Goal: Task Accomplishment & Management: Manage account settings

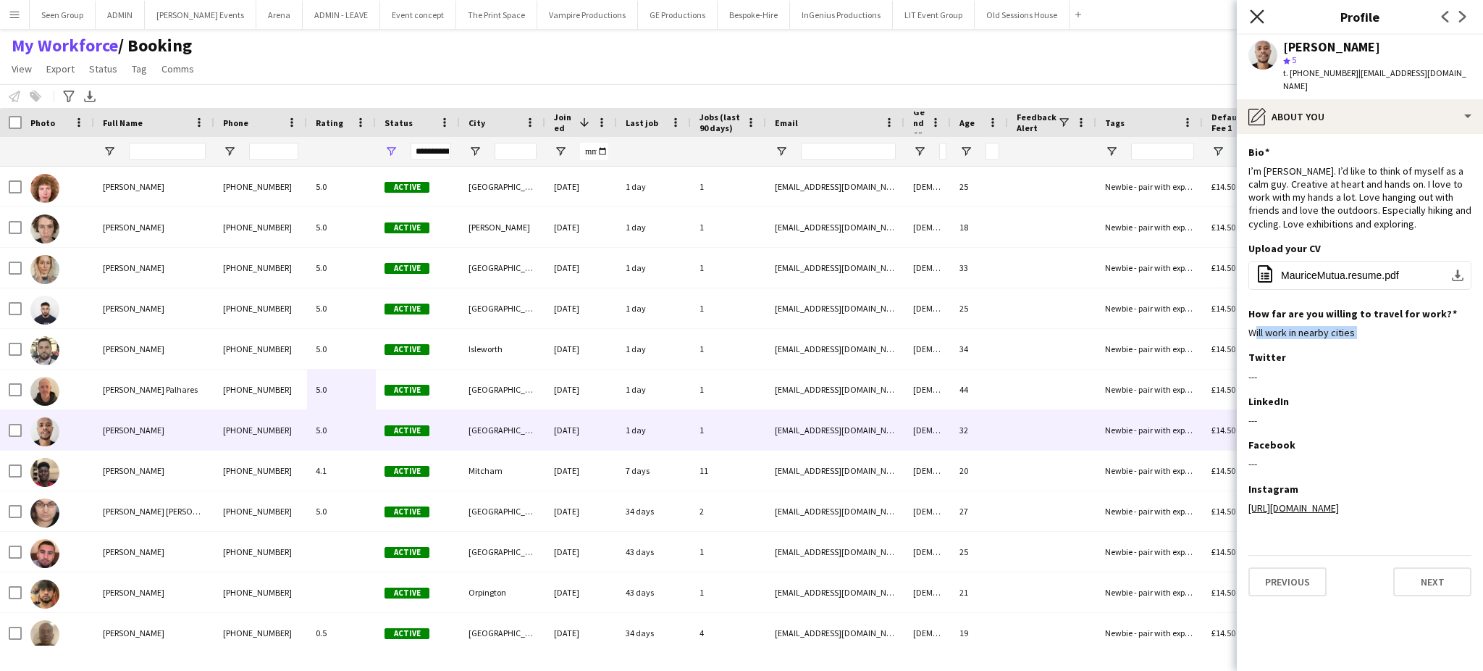
click at [1253, 14] on icon "Close pop-in" at bounding box center [1257, 16] width 14 height 14
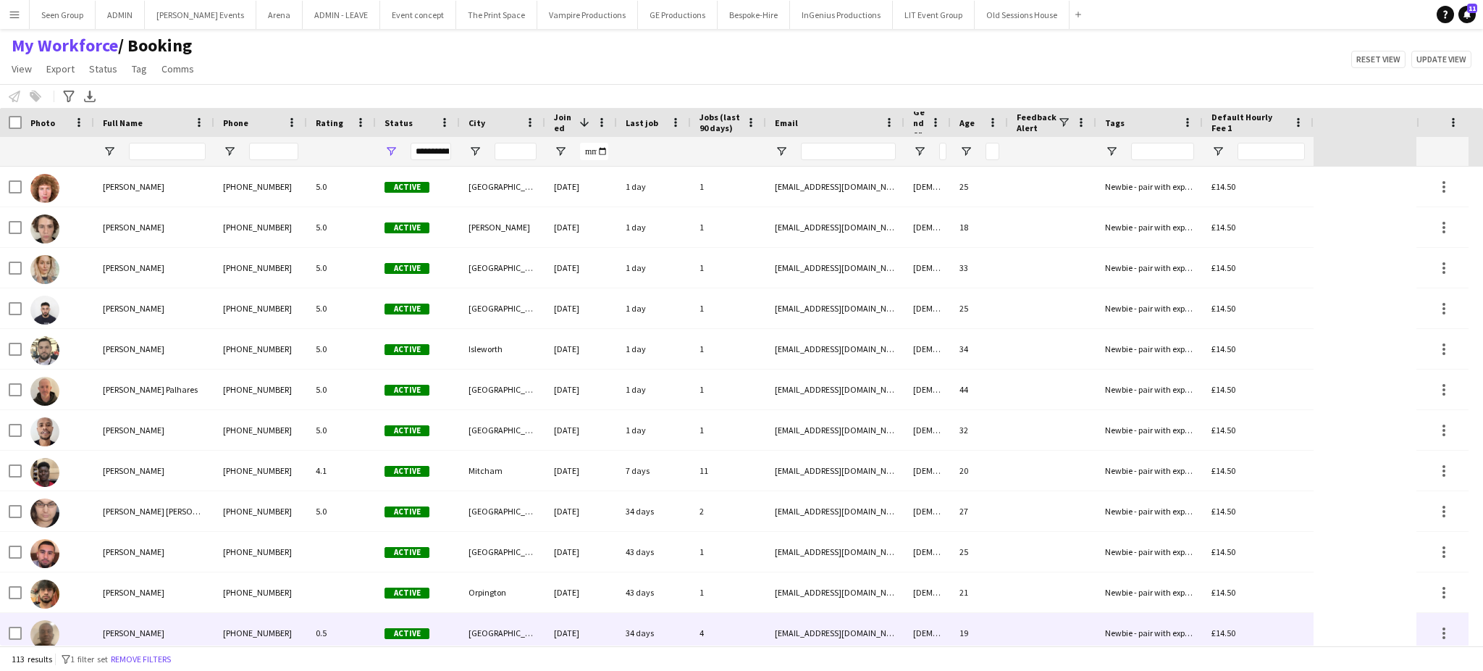
click at [338, 632] on div "0.5" at bounding box center [341, 633] width 69 height 40
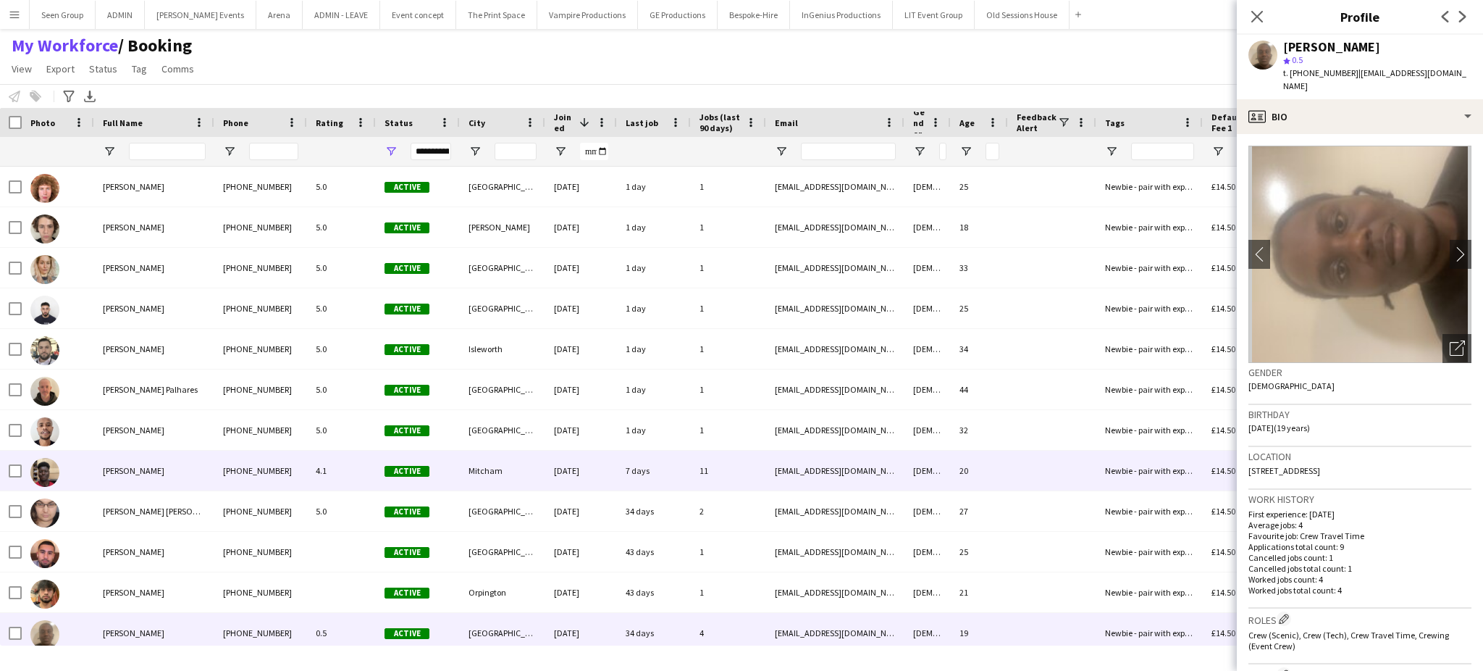
click at [574, 484] on div "[DATE]" at bounding box center [581, 471] width 72 height 40
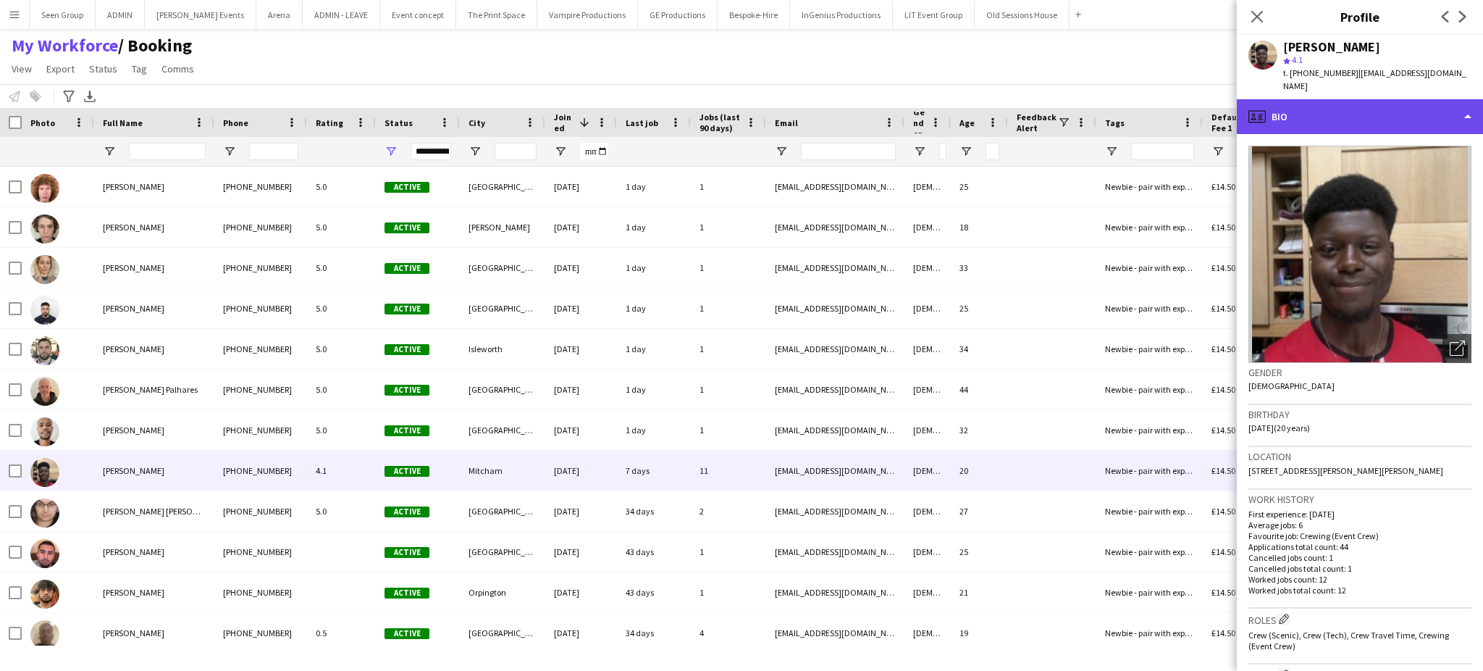
click at [1457, 108] on div "profile Bio" at bounding box center [1360, 116] width 246 height 35
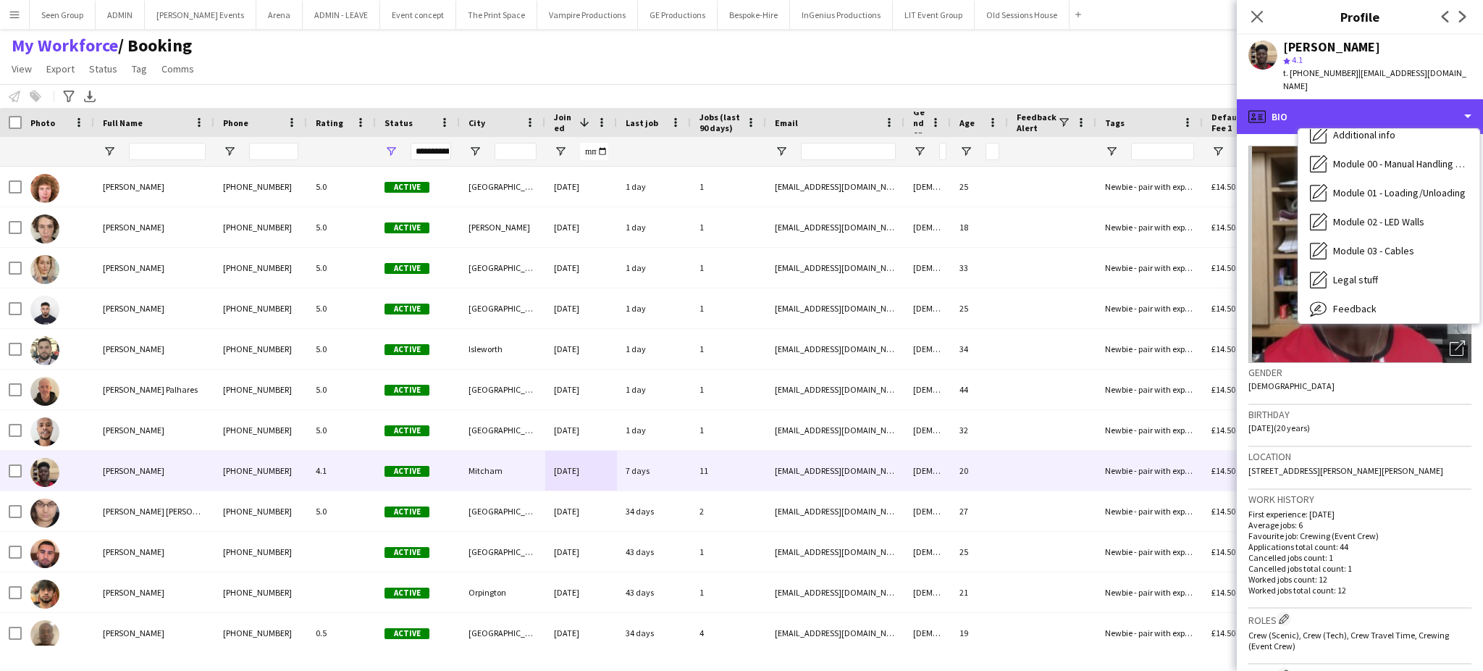
scroll to position [280, 0]
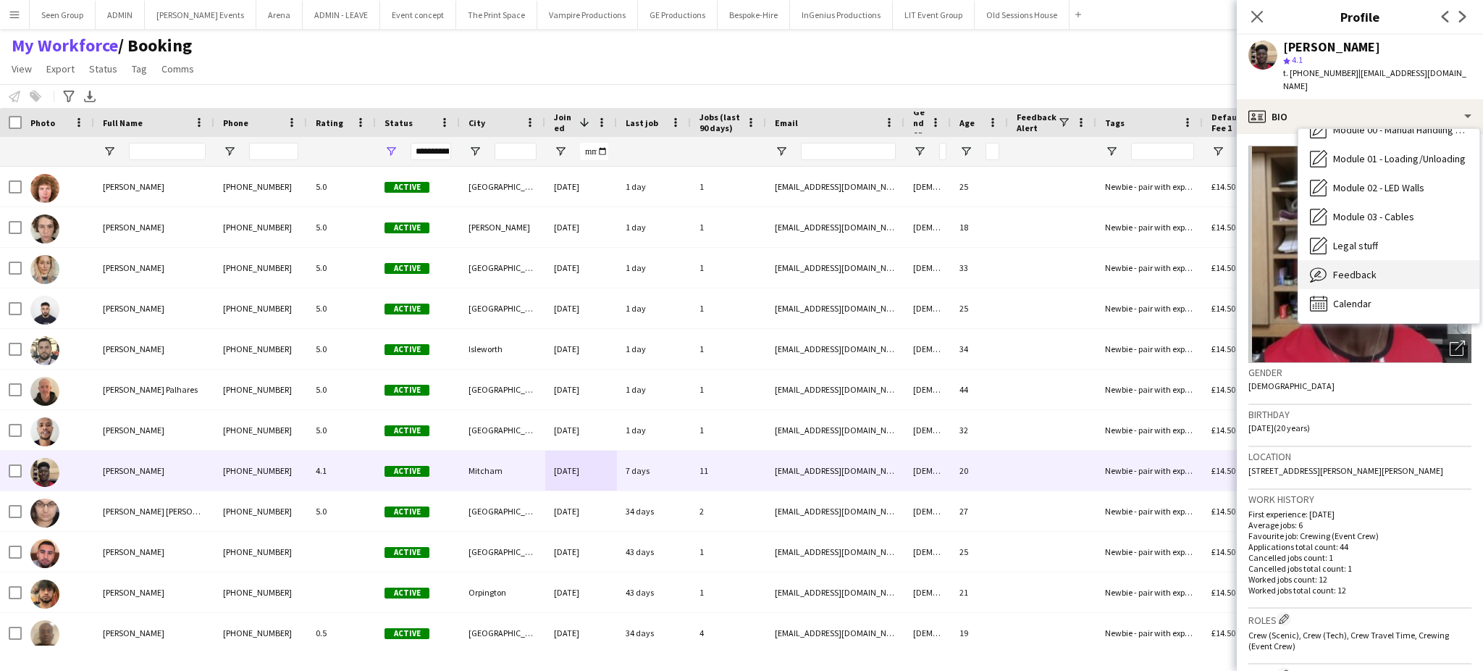
click at [1408, 260] on div "Feedback Feedback" at bounding box center [1389, 274] width 181 height 29
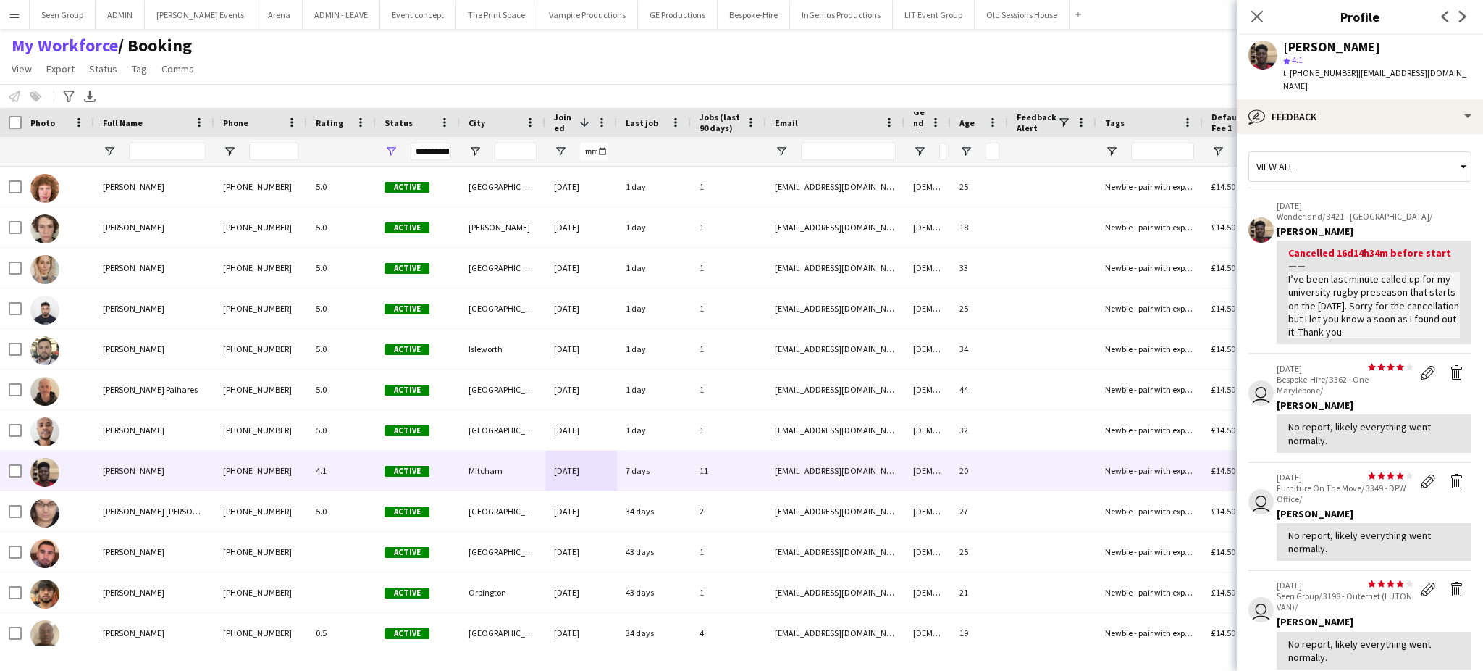
scroll to position [401, 0]
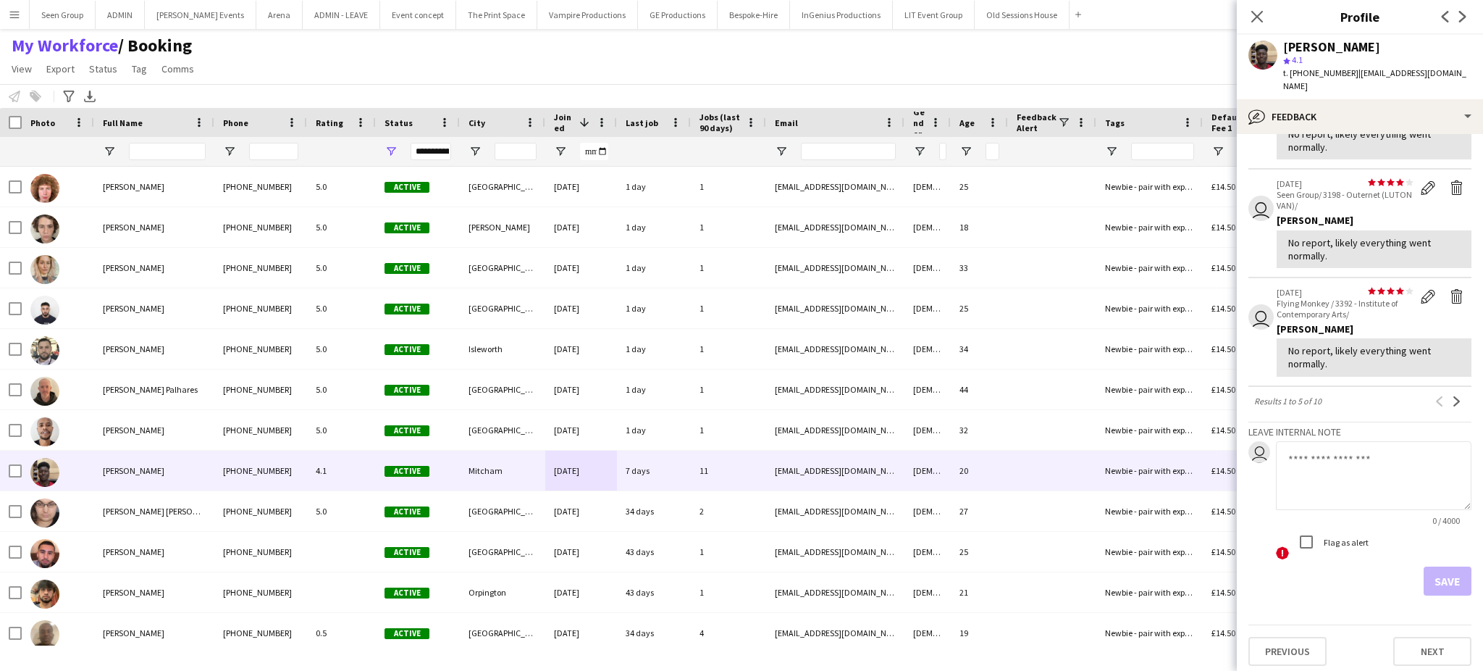
click at [1362, 464] on textarea at bounding box center [1374, 475] width 196 height 69
type textarea "***"
click at [1428, 576] on button "Save" at bounding box center [1448, 580] width 48 height 29
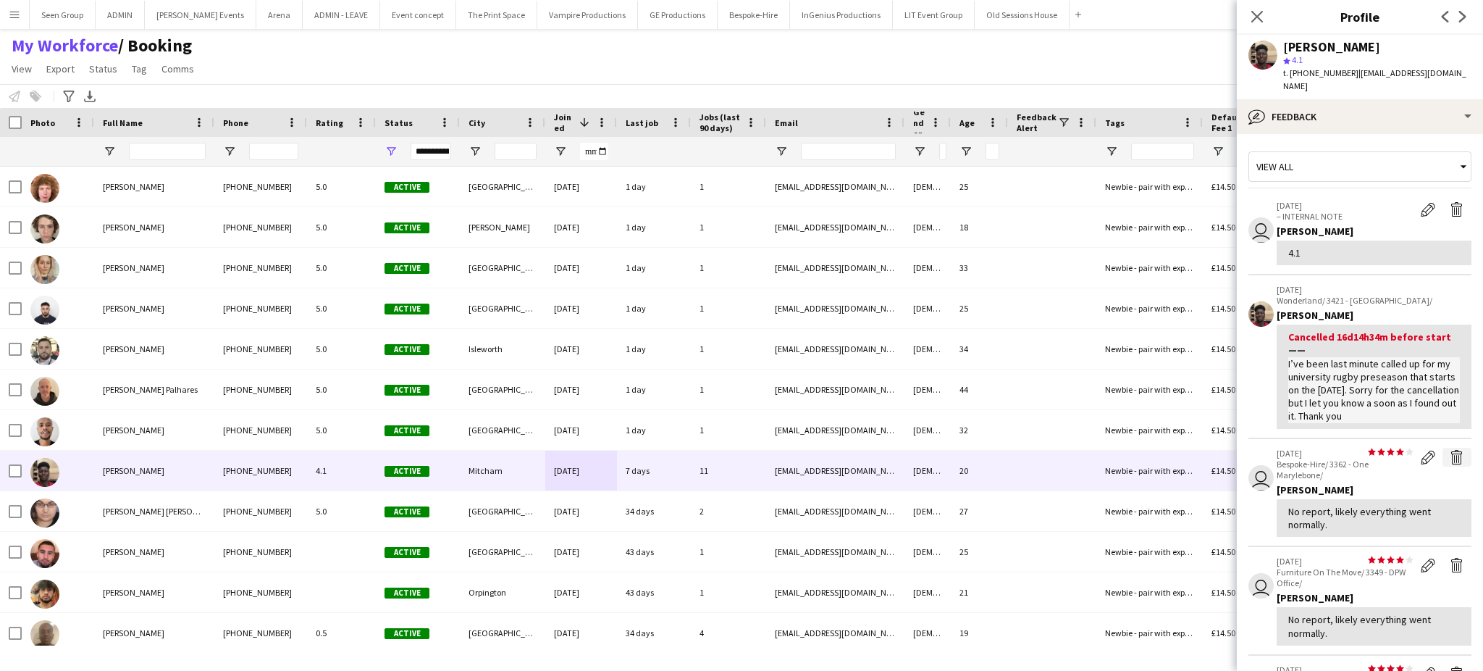
click at [1450, 458] on app-icon "Delete feedback" at bounding box center [1457, 457] width 14 height 14
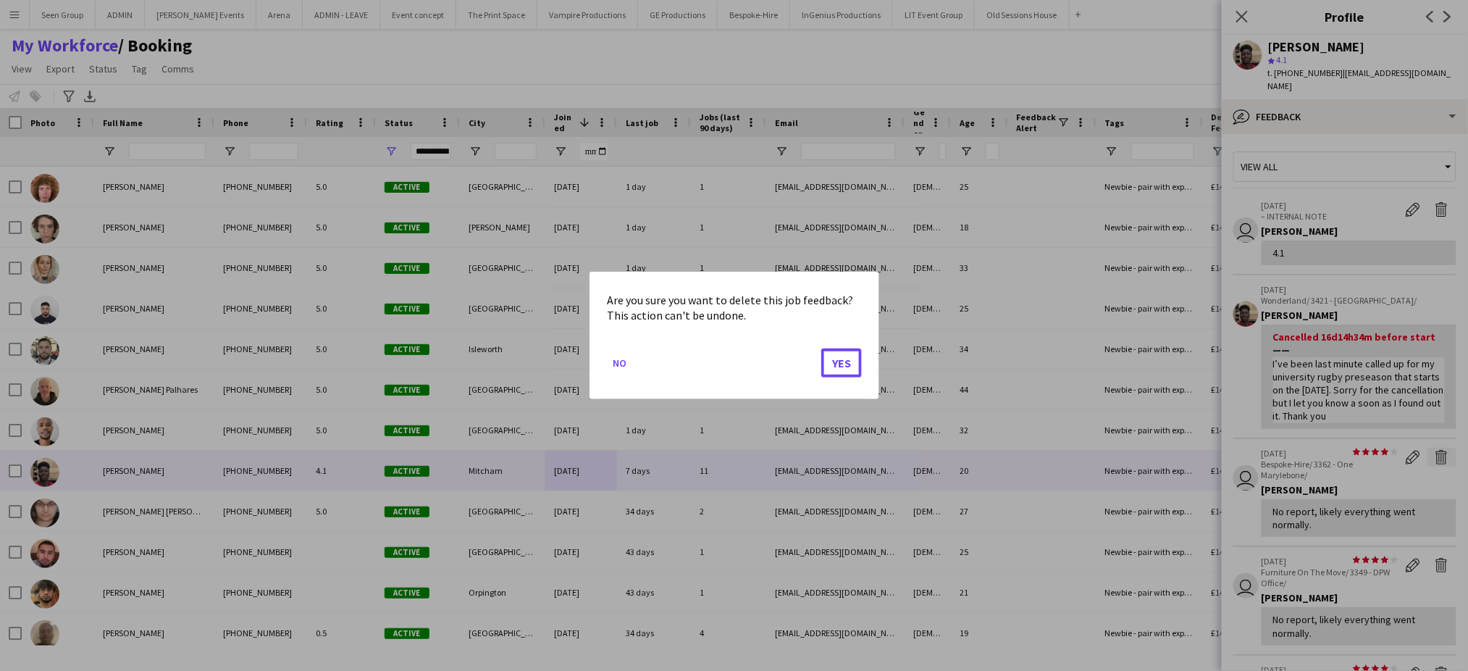
click at [821, 348] on button "Yes" at bounding box center [841, 362] width 41 height 29
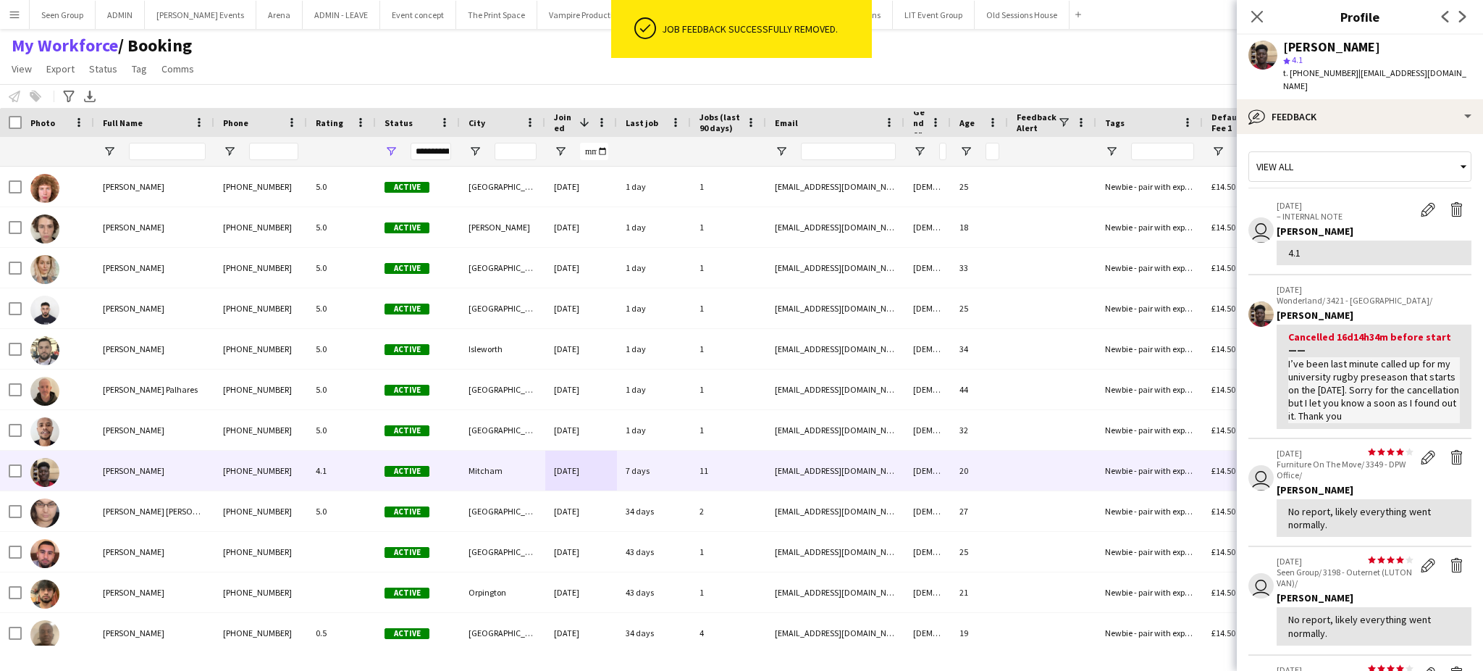
click at [1450, 458] on app-icon "Delete feedback" at bounding box center [1457, 457] width 14 height 14
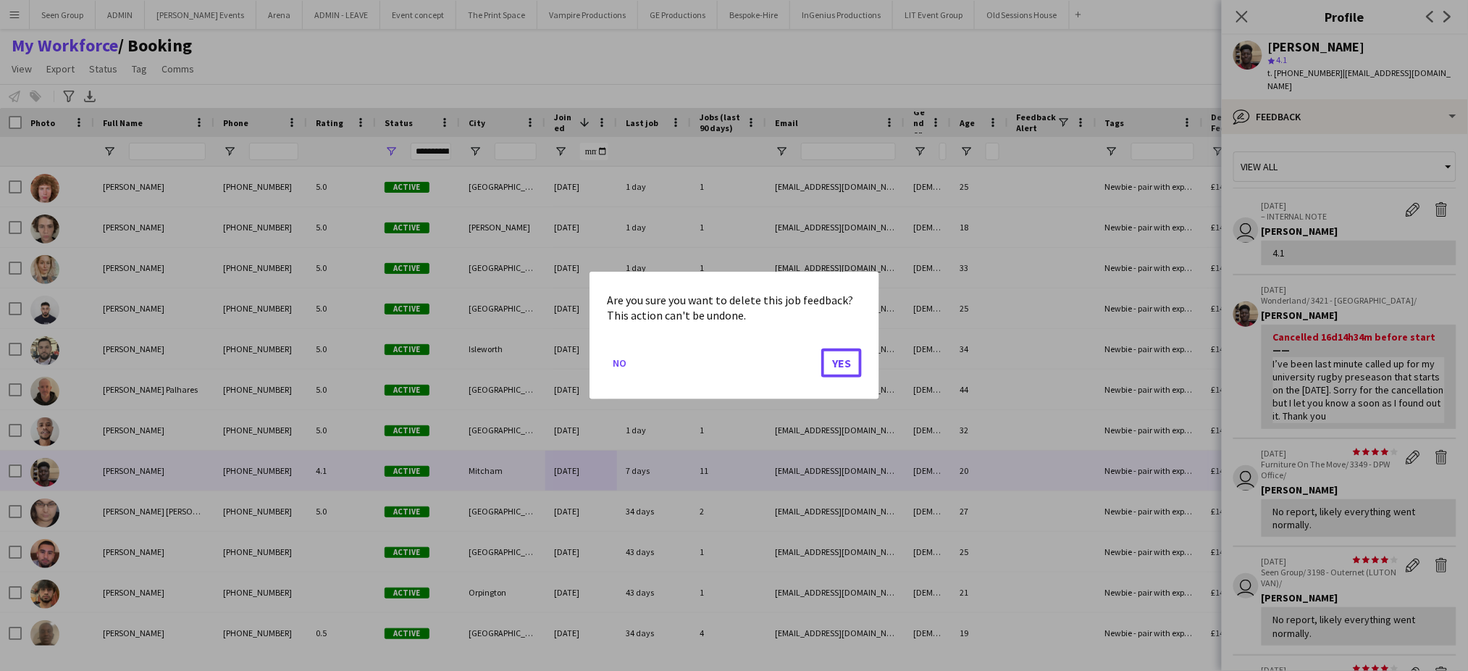
click at [821, 348] on button "Yes" at bounding box center [841, 362] width 41 height 29
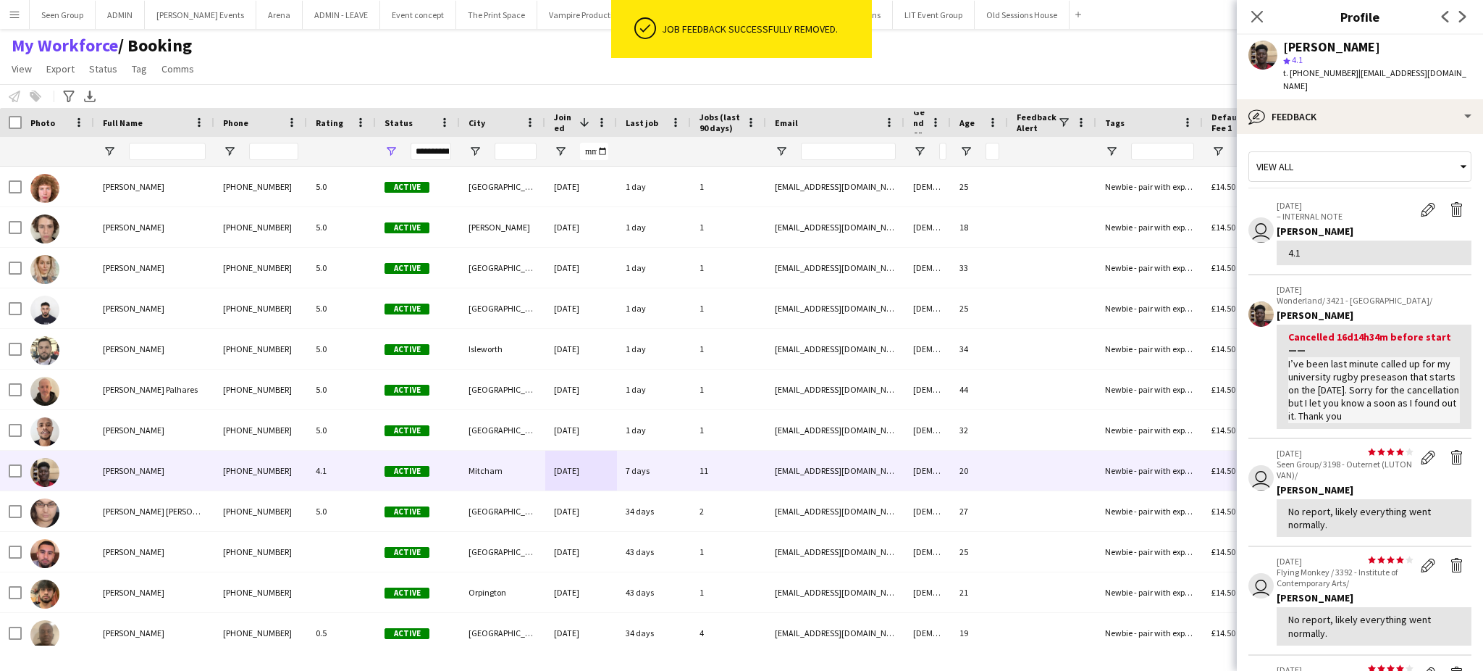
click at [1450, 458] on app-icon "Delete feedback" at bounding box center [1457, 457] width 14 height 14
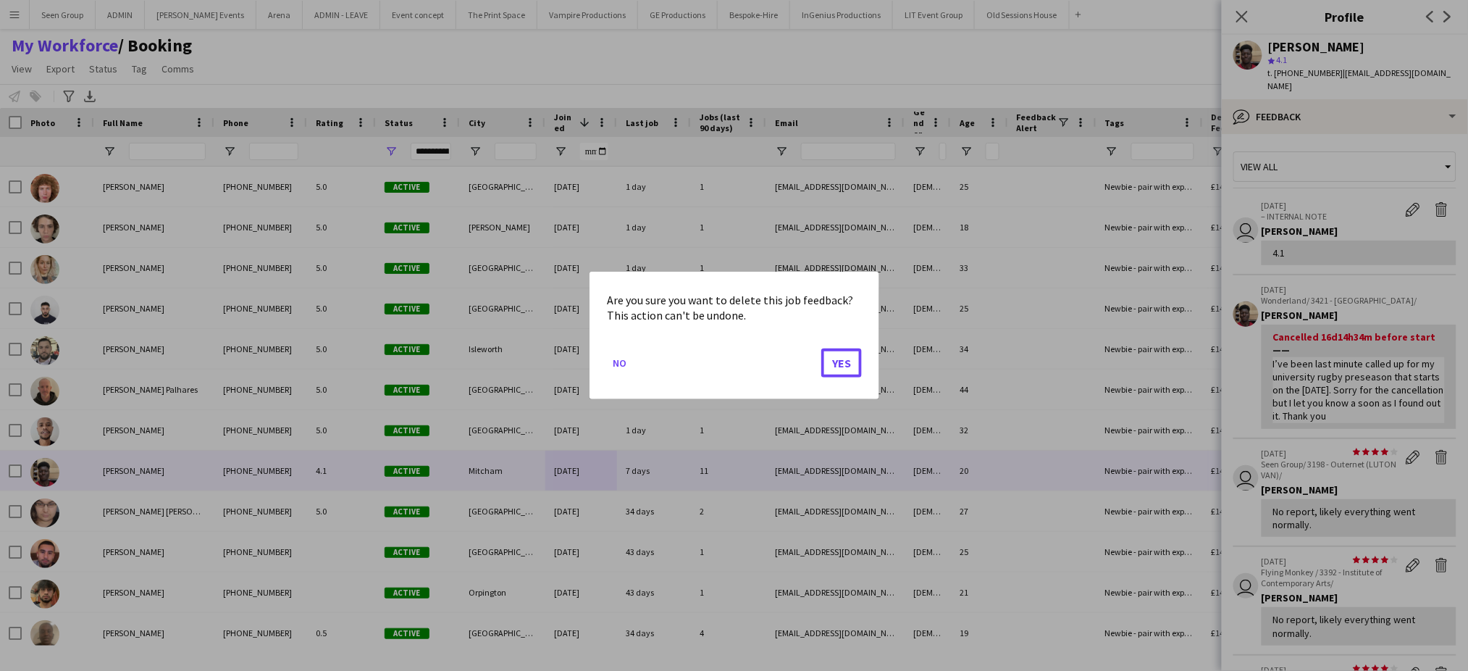
click at [821, 348] on button "Yes" at bounding box center [841, 362] width 41 height 29
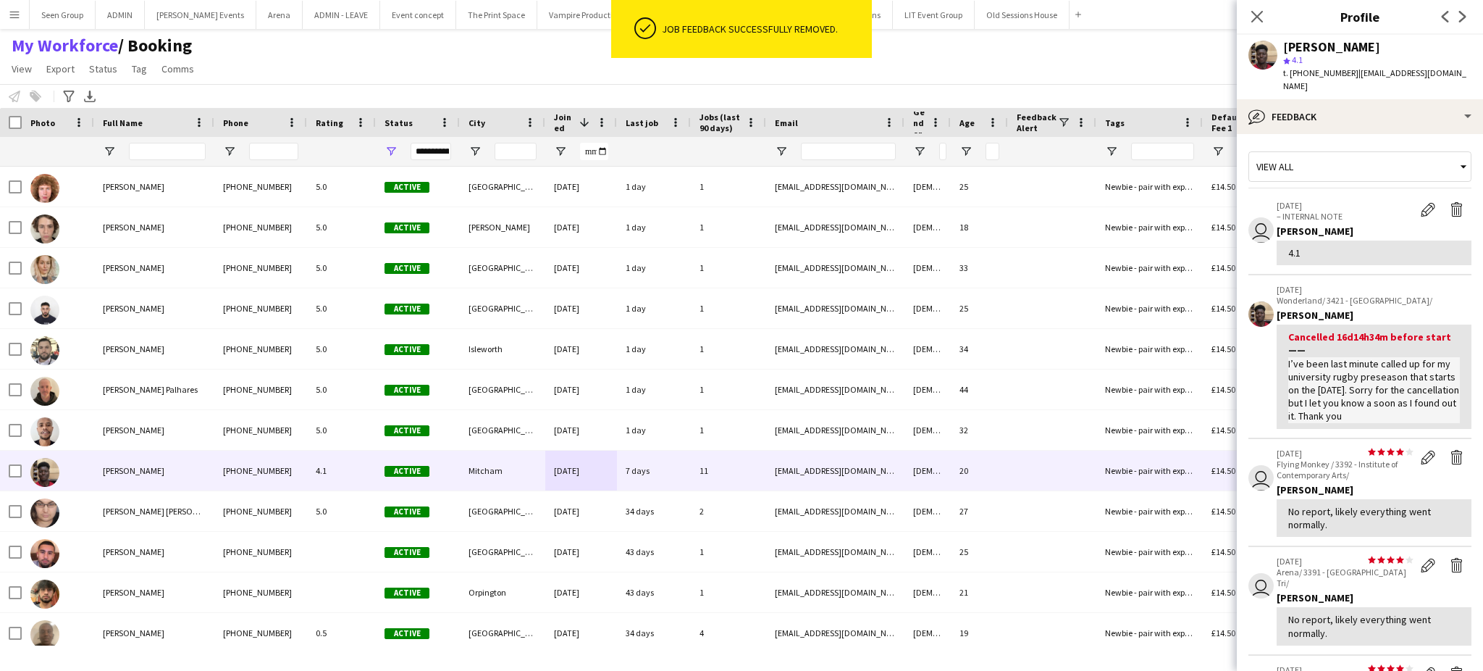
click at [1450, 458] on app-icon "Delete feedback" at bounding box center [1457, 457] width 14 height 14
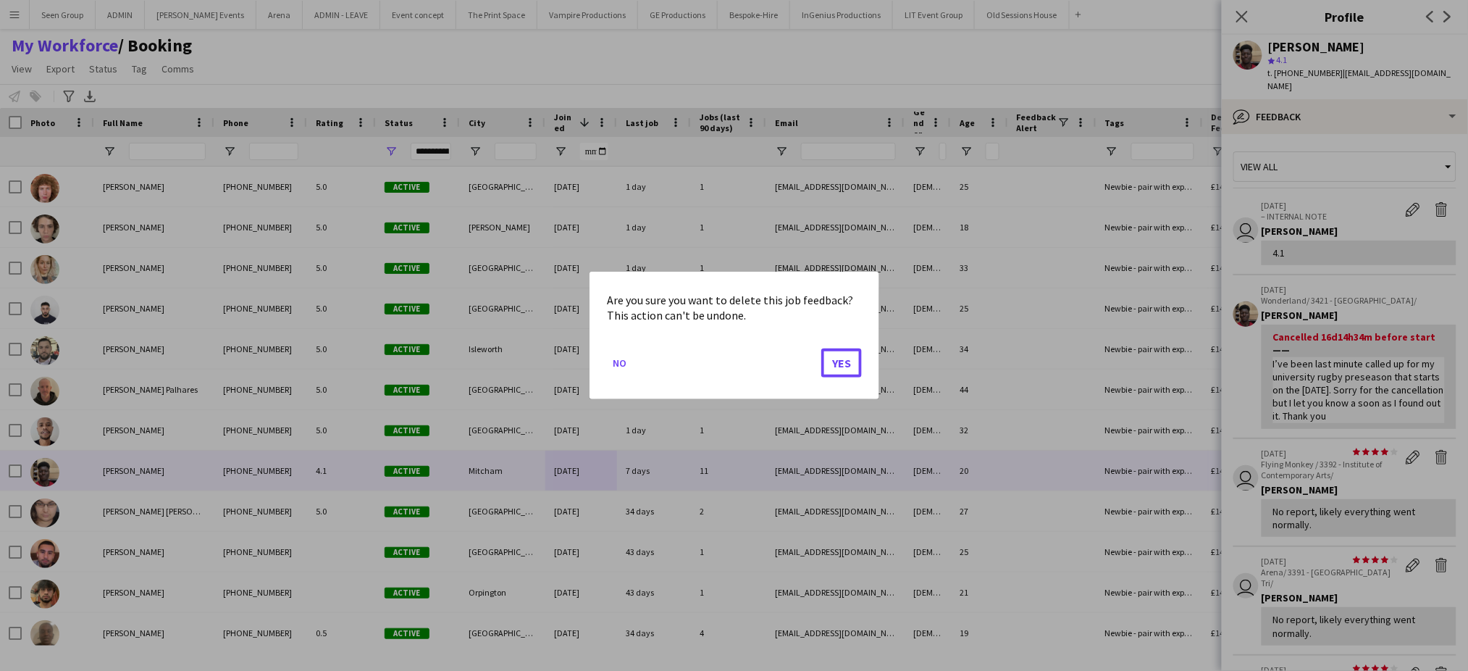
click at [821, 348] on button "Yes" at bounding box center [841, 362] width 41 height 29
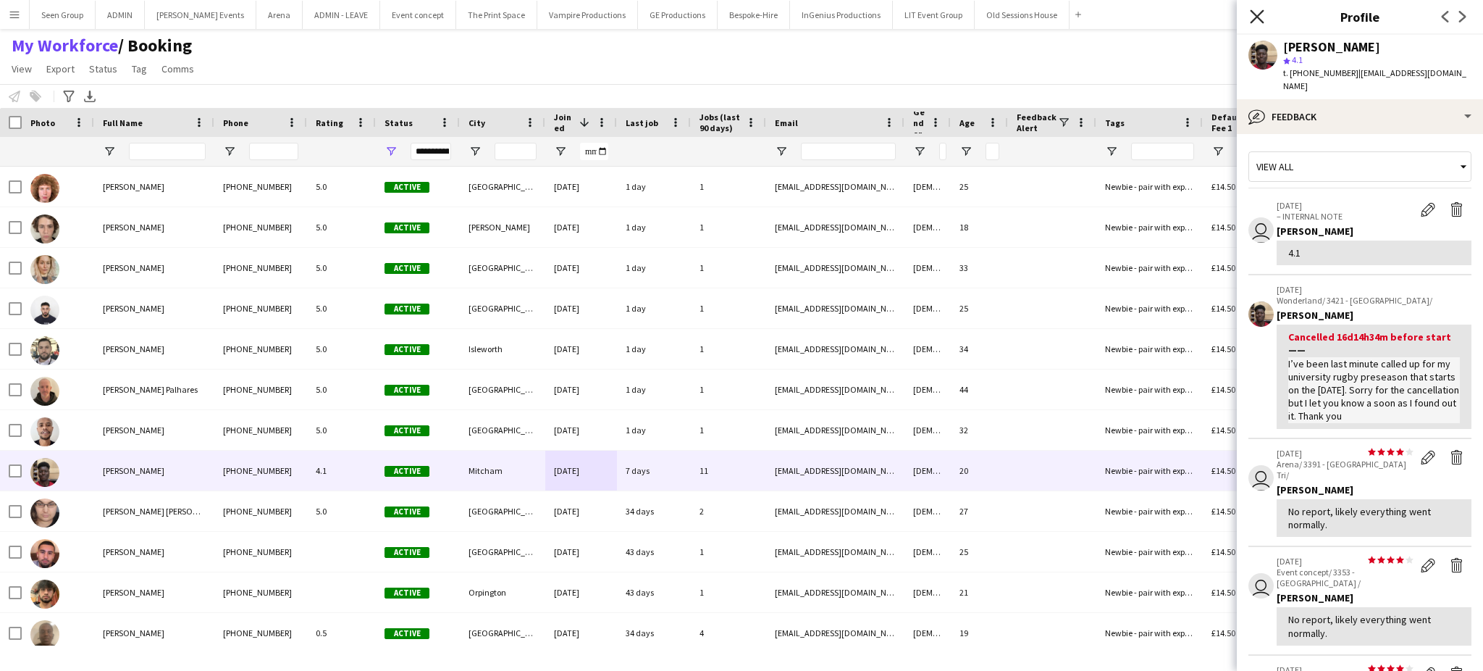
click at [1254, 16] on icon "Close pop-in" at bounding box center [1257, 16] width 14 height 14
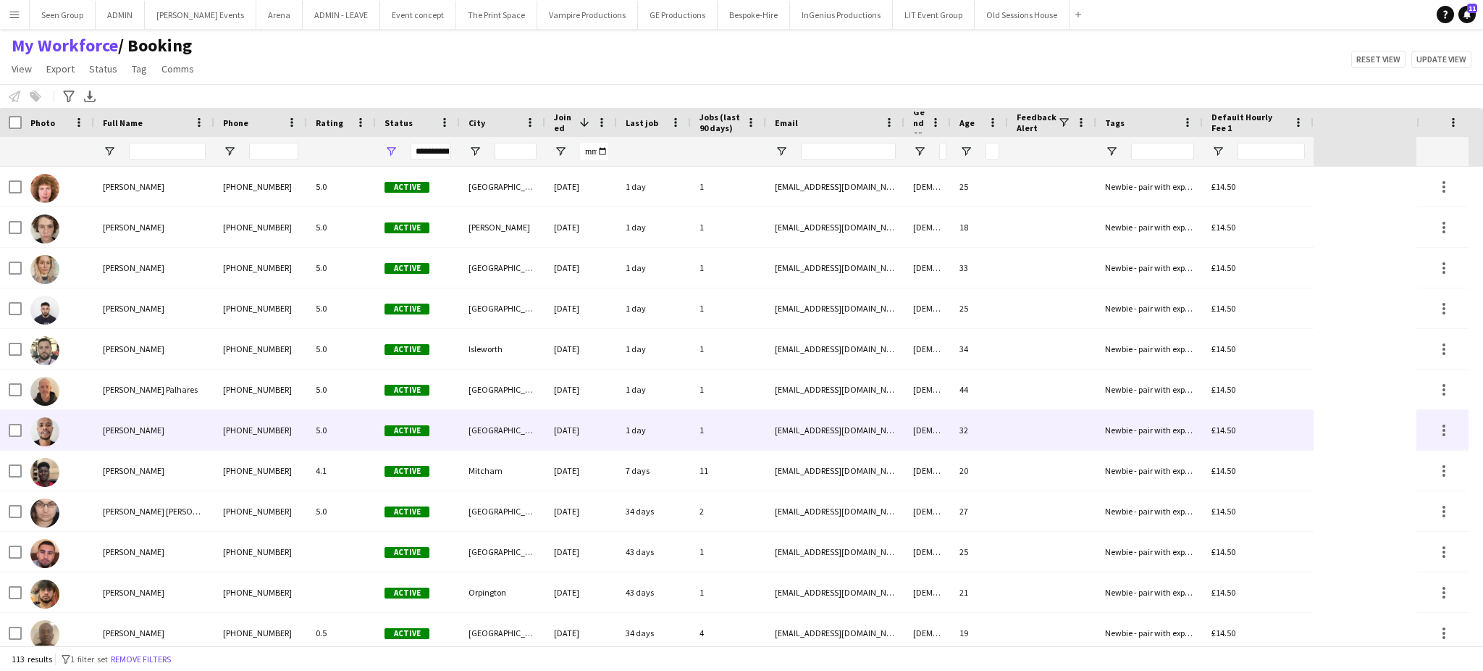
click at [605, 437] on div "[DATE]" at bounding box center [581, 430] width 72 height 40
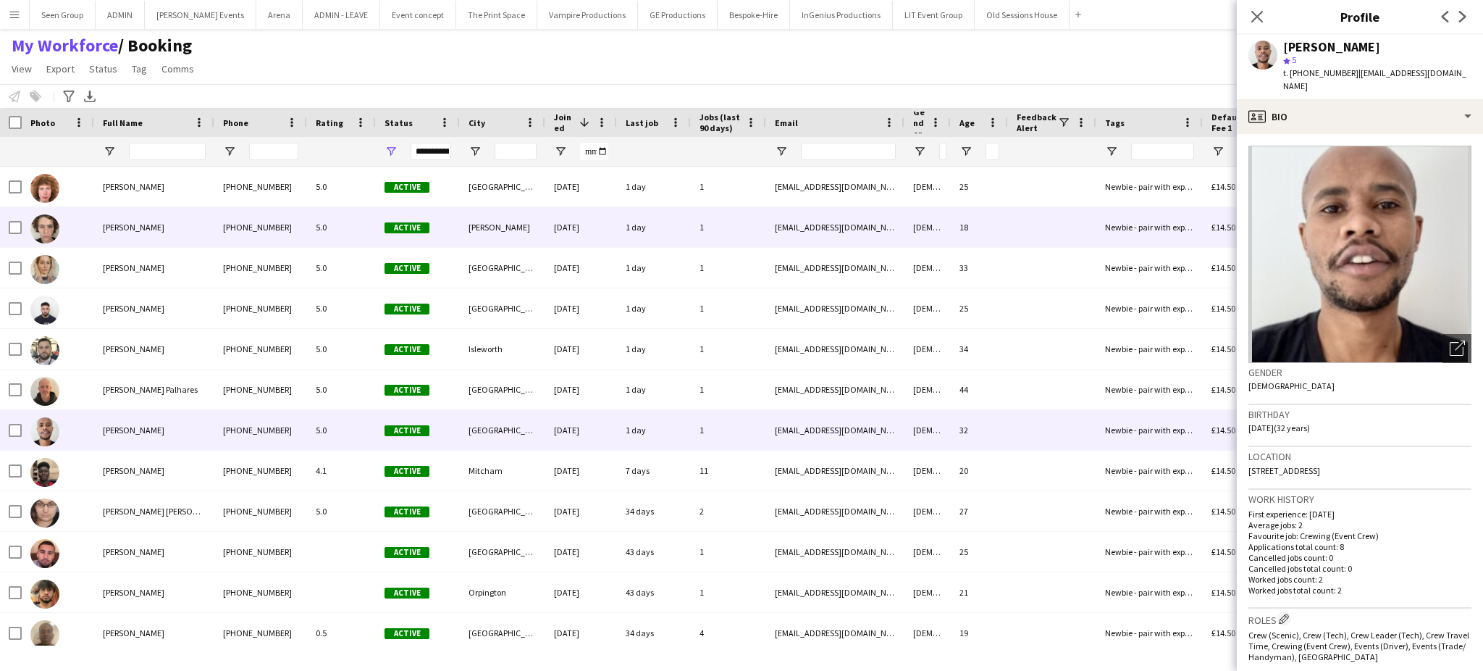
click at [277, 243] on div "[PHONE_NUMBER]" at bounding box center [260, 227] width 93 height 40
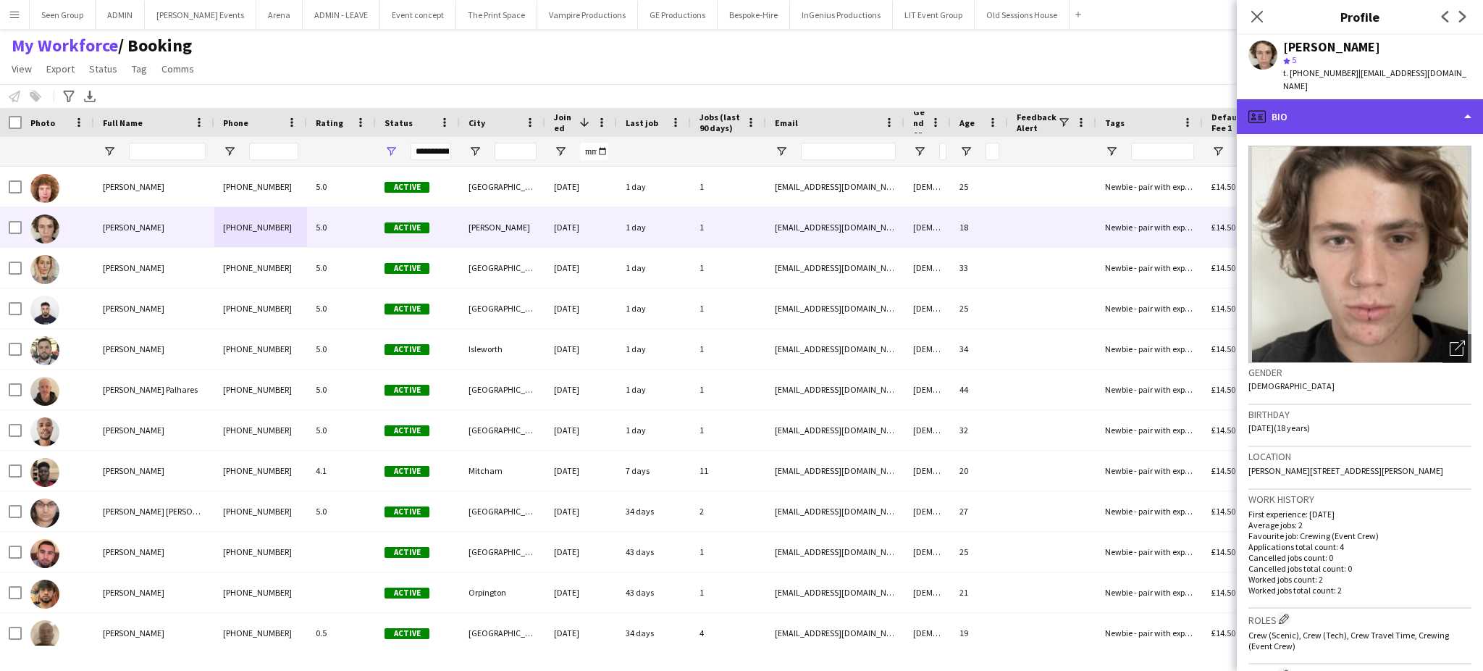
click at [1438, 99] on div "profile Bio" at bounding box center [1360, 116] width 246 height 35
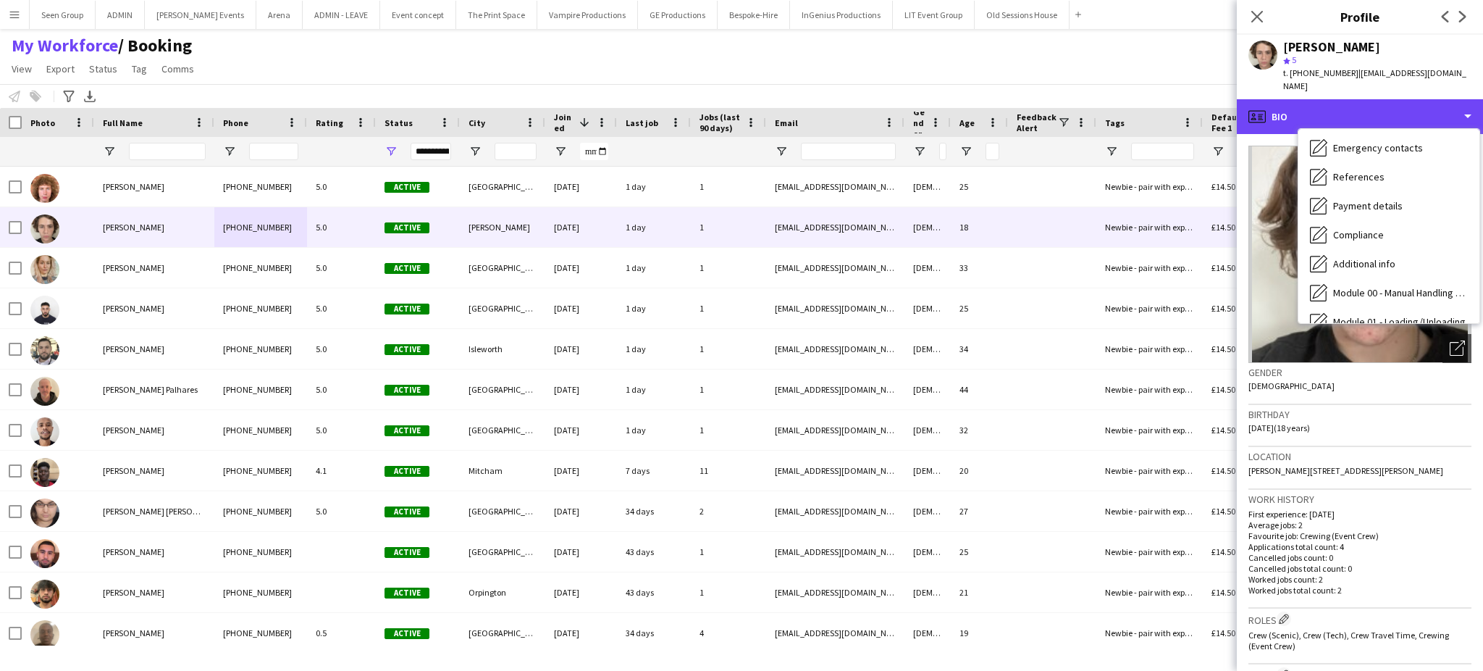
scroll to position [169, 0]
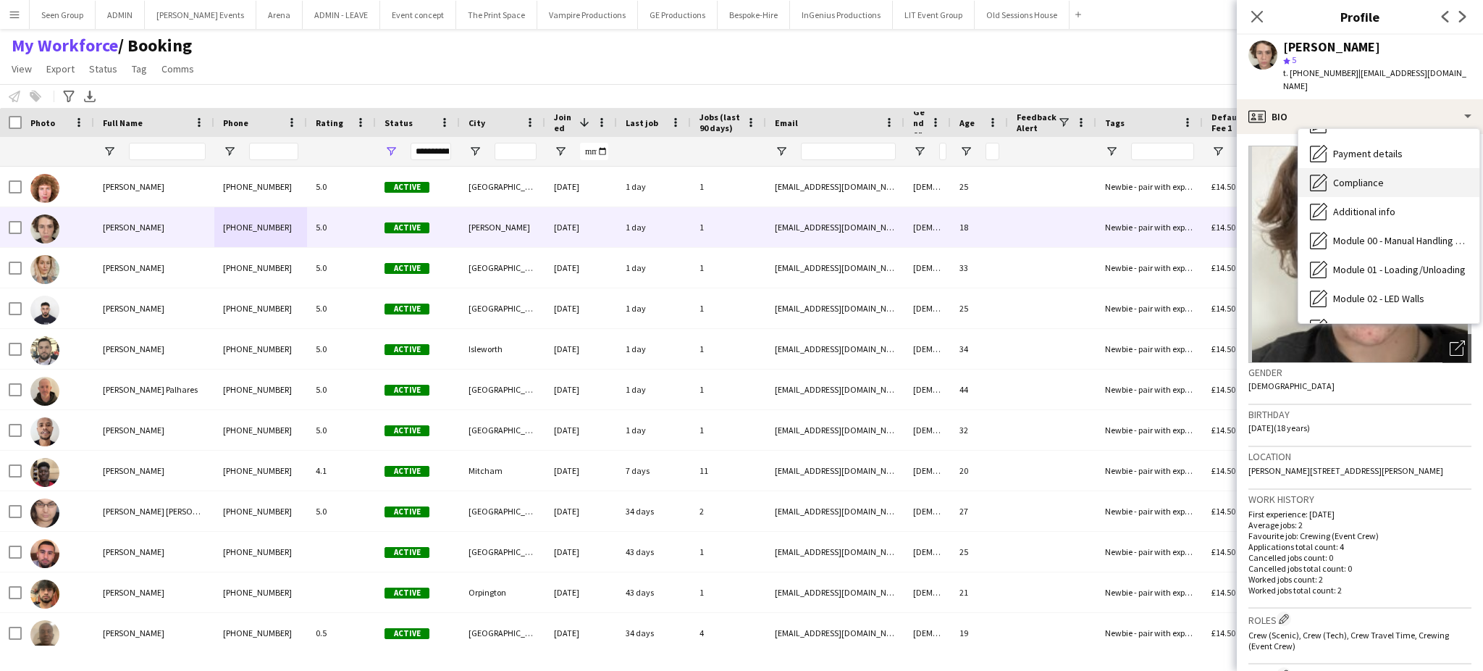
click at [1409, 169] on div "Compliance Compliance" at bounding box center [1389, 182] width 181 height 29
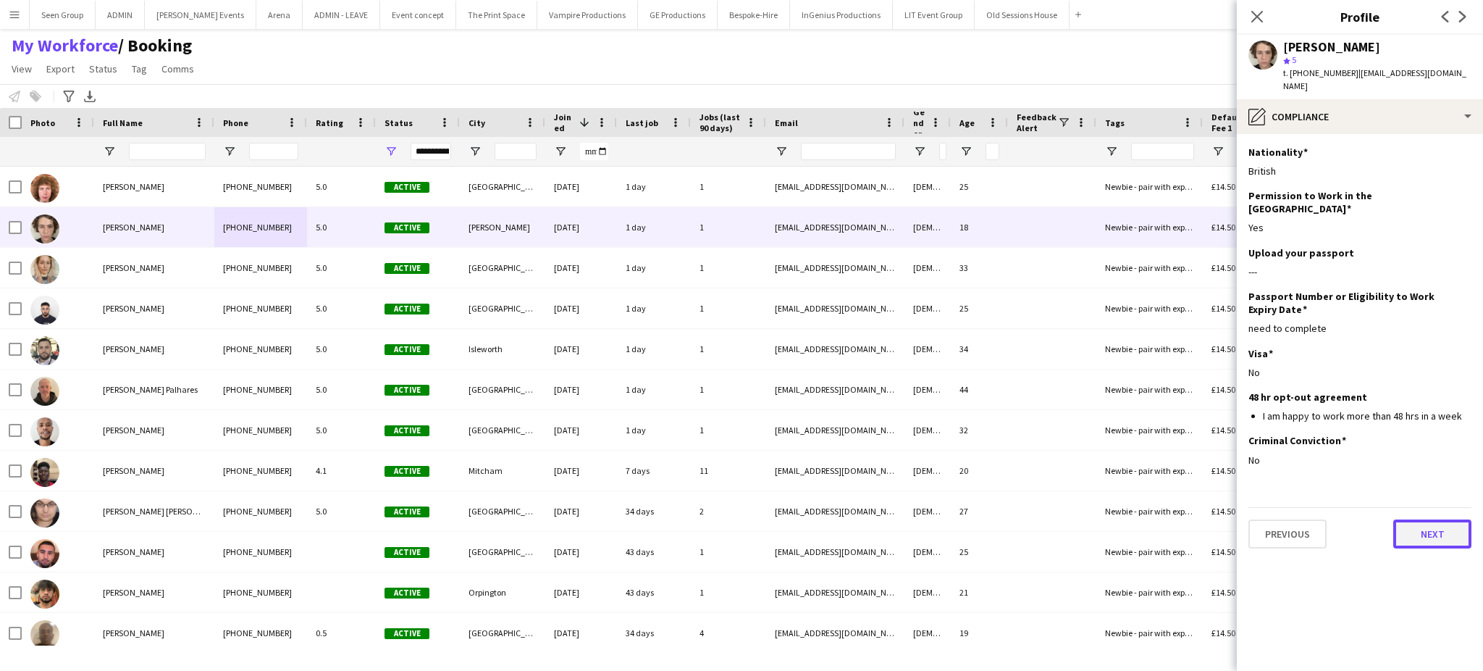
click at [1433, 519] on button "Next" at bounding box center [1433, 533] width 78 height 29
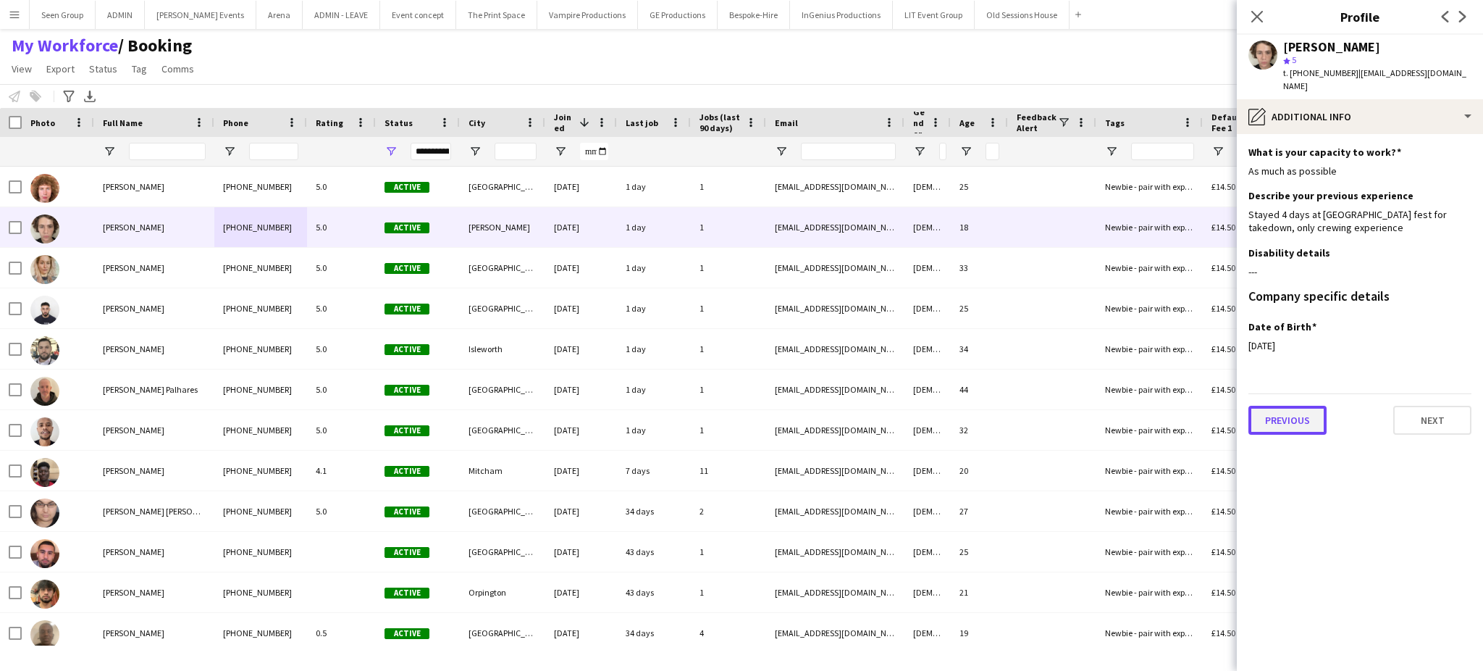
click at [1290, 406] on button "Previous" at bounding box center [1288, 420] width 78 height 29
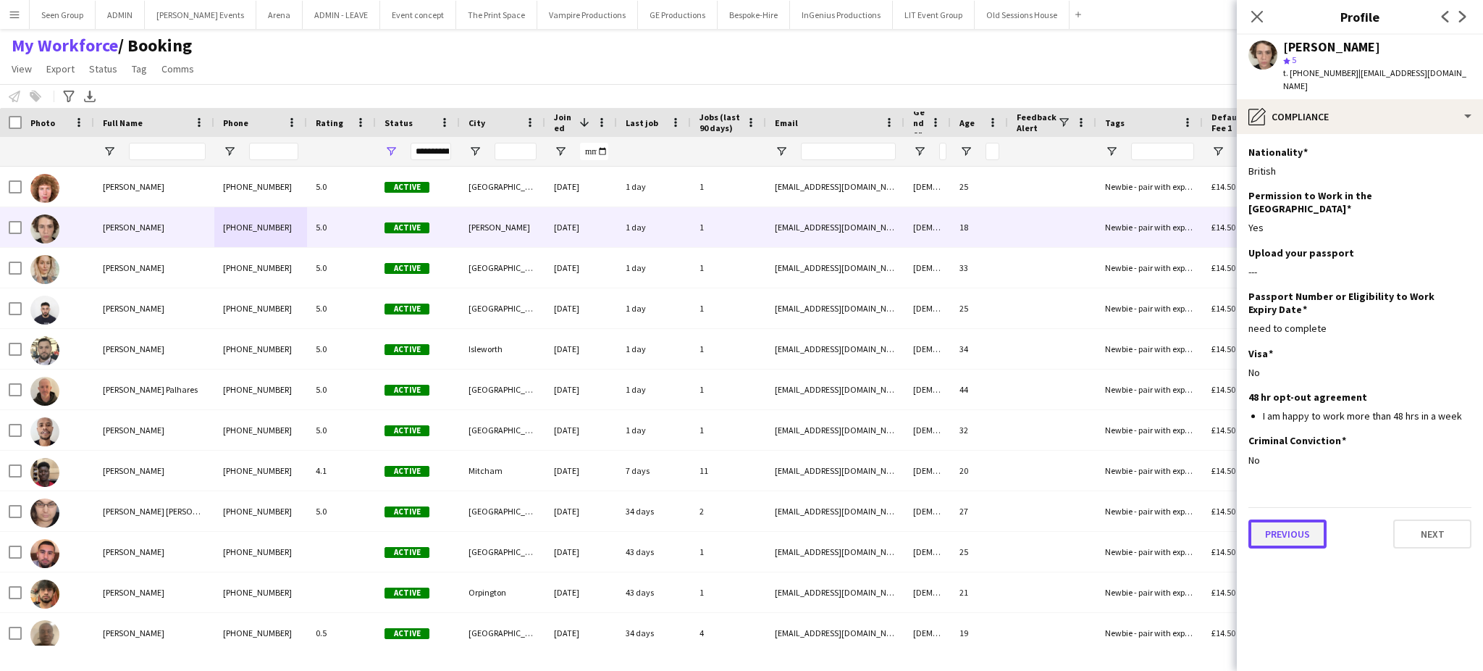
click at [1284, 519] on button "Previous" at bounding box center [1288, 533] width 78 height 29
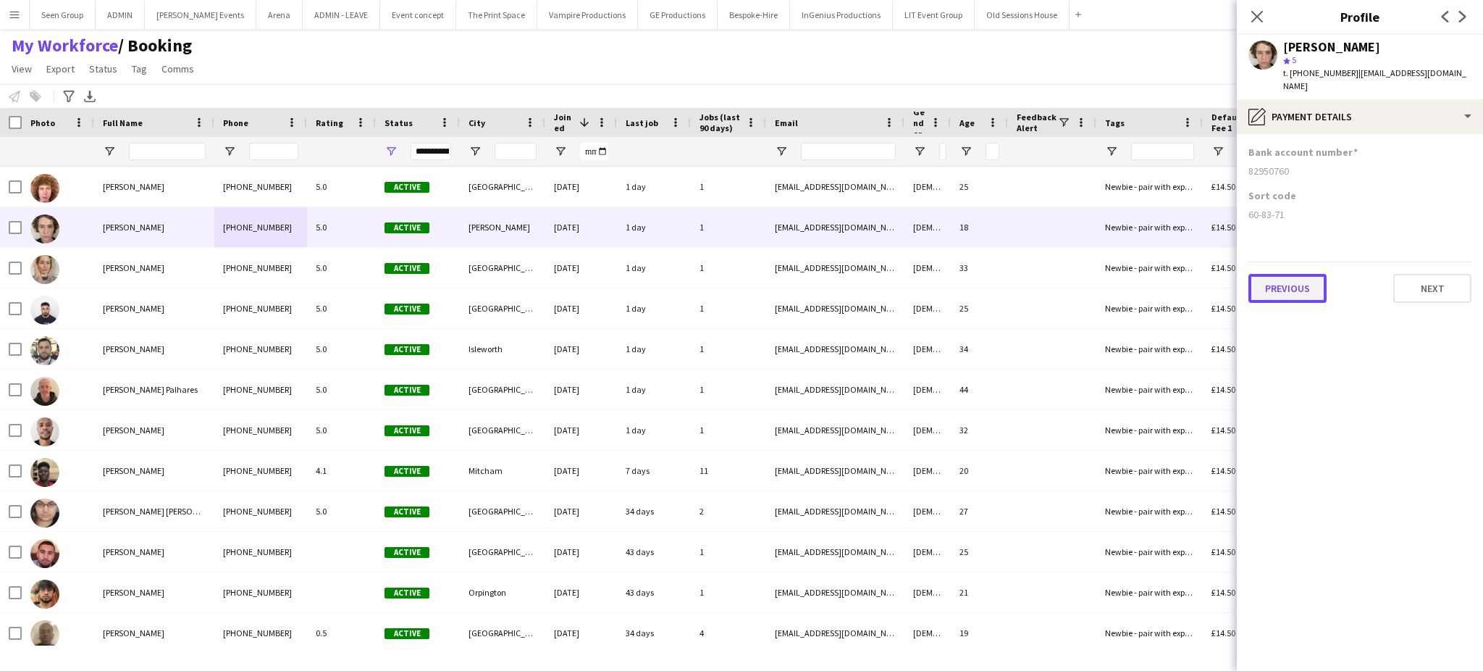
click at [1279, 274] on button "Previous" at bounding box center [1288, 288] width 78 height 29
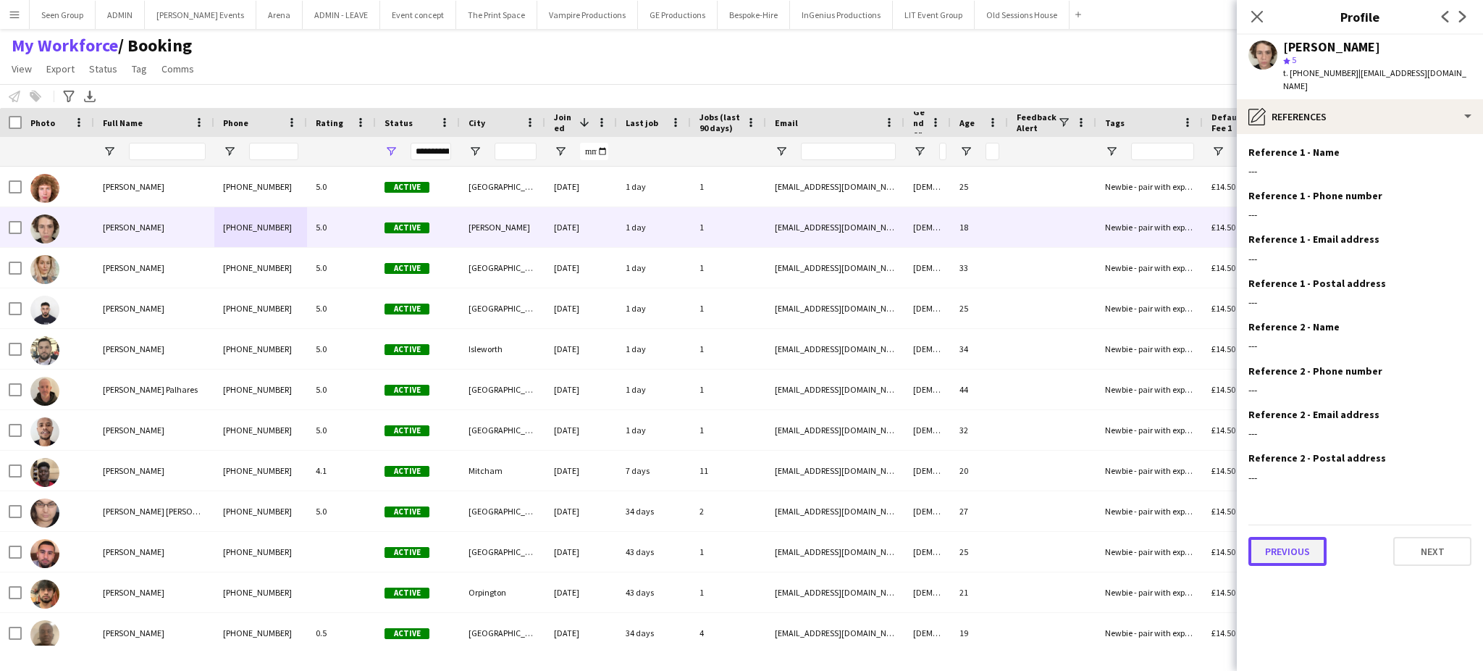
click at [1276, 537] on button "Previous" at bounding box center [1288, 551] width 78 height 29
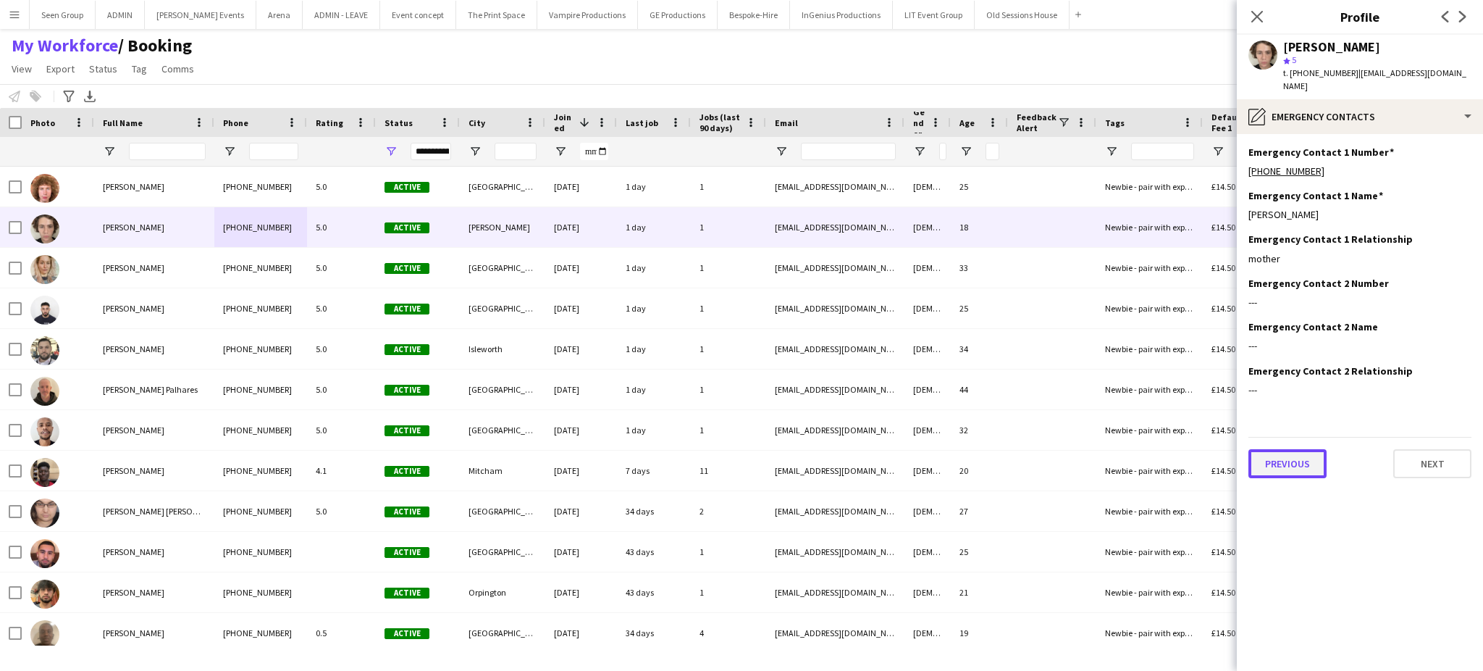
click at [1291, 455] on button "Previous" at bounding box center [1288, 463] width 78 height 29
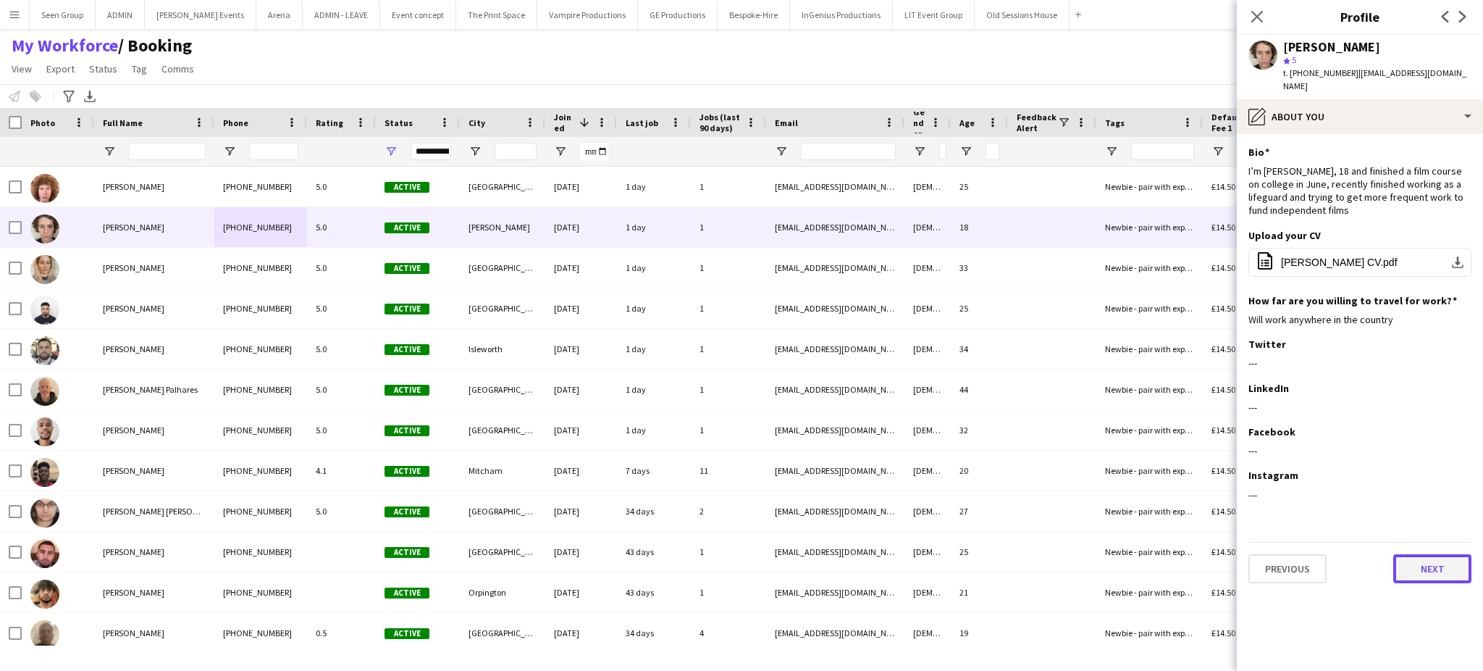
click at [1445, 555] on button "Next" at bounding box center [1433, 568] width 78 height 29
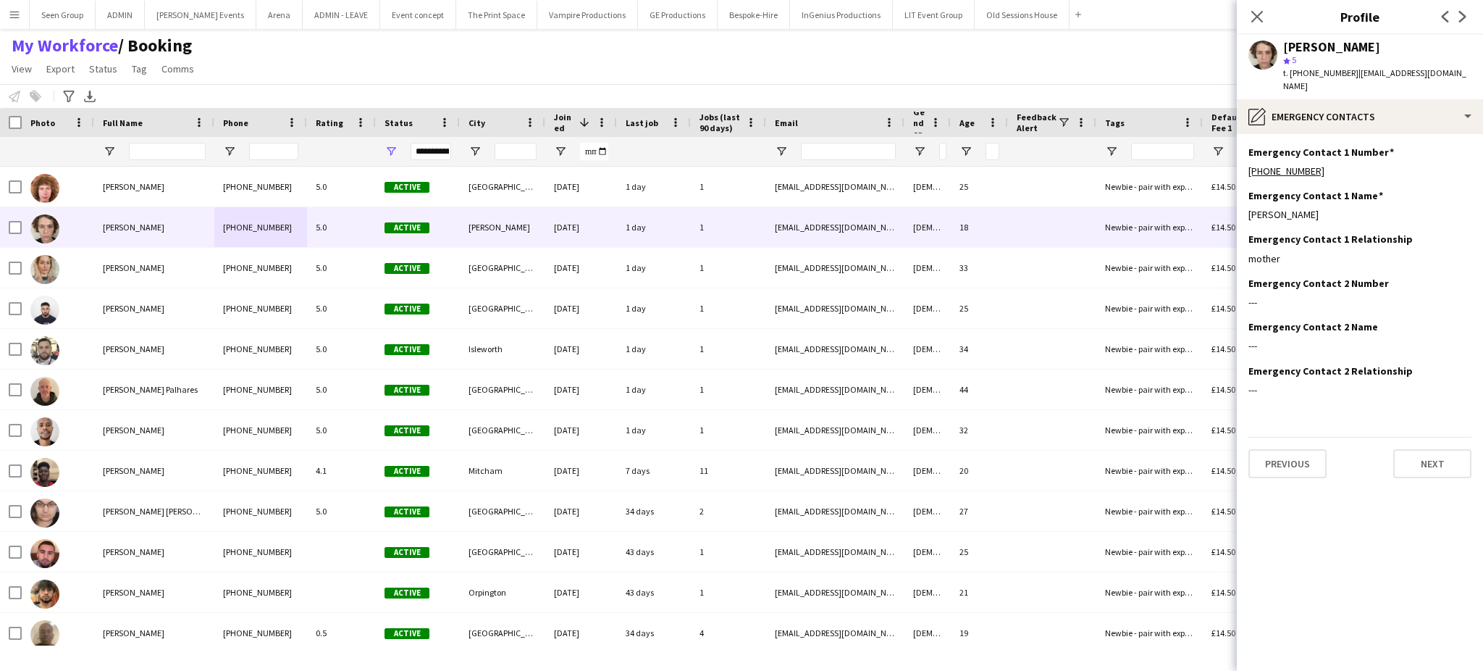
click at [1423, 437] on div "Previous Next" at bounding box center [1360, 457] width 223 height 41
click at [1423, 449] on button "Next" at bounding box center [1433, 463] width 78 height 29
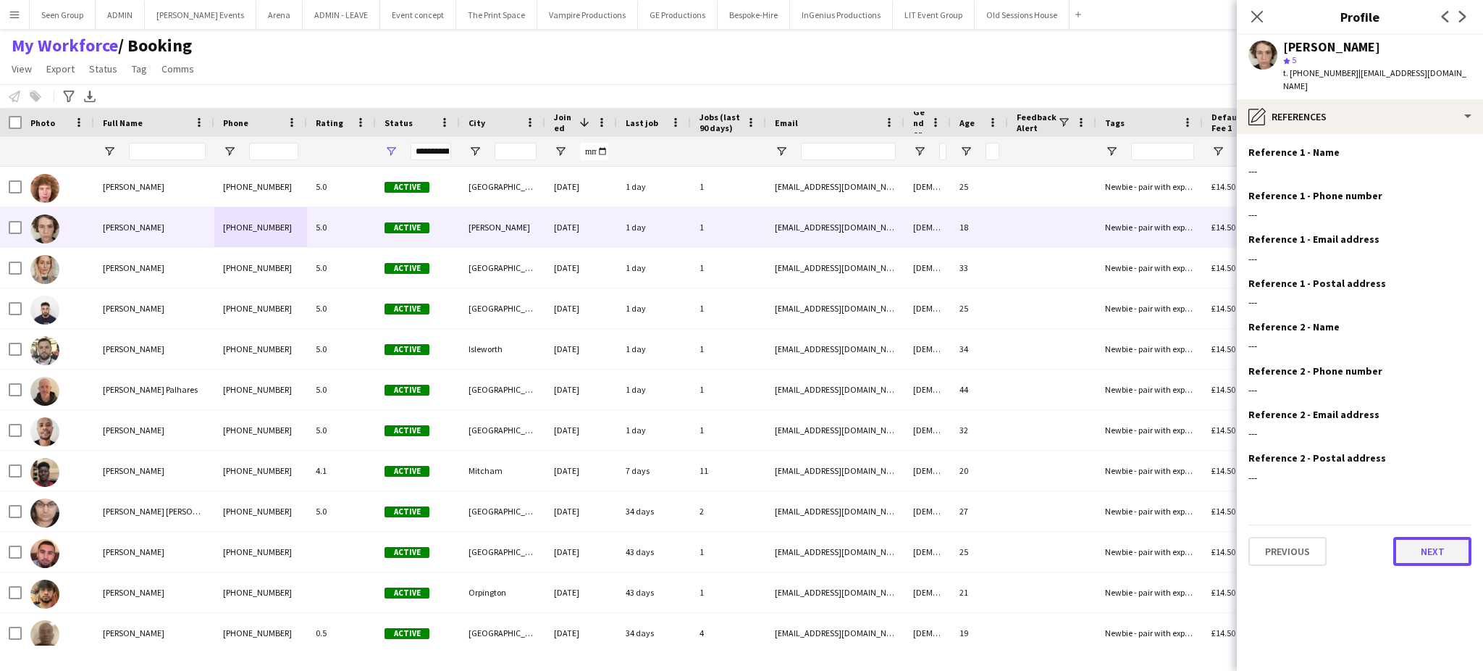
click at [1433, 537] on button "Next" at bounding box center [1433, 551] width 78 height 29
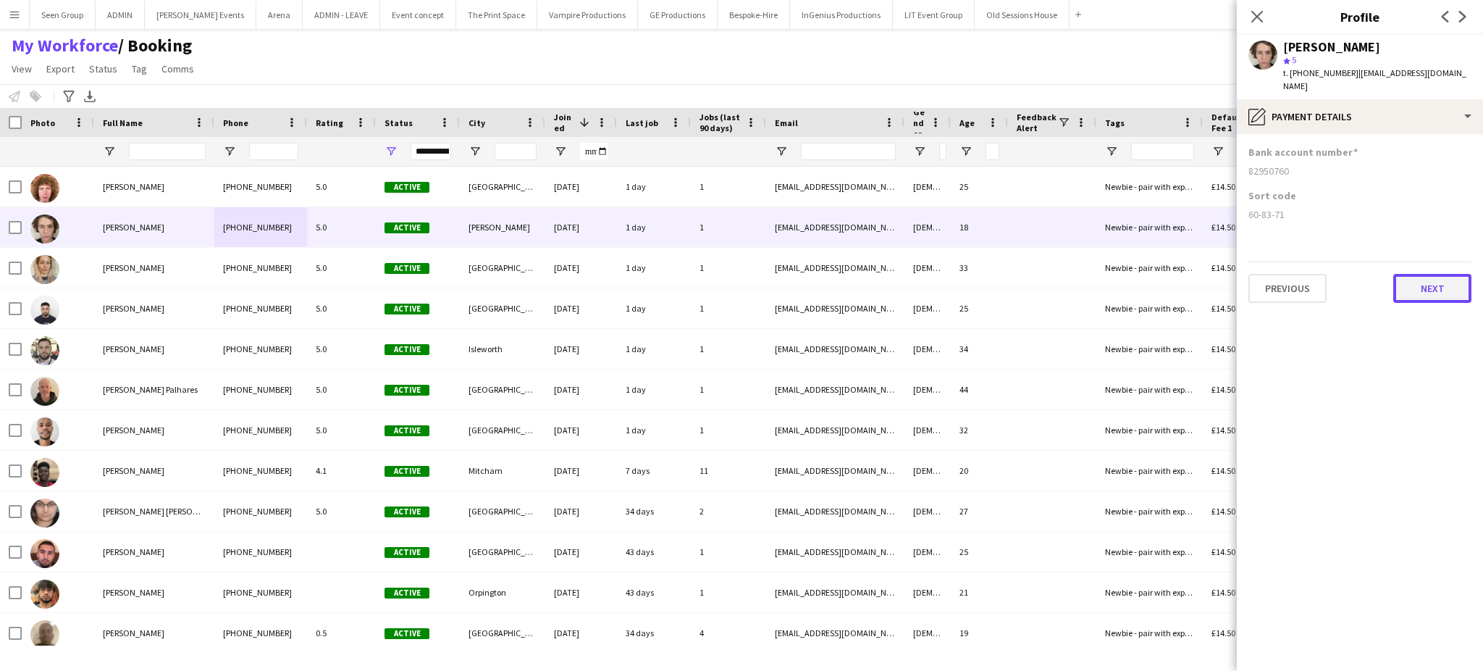
click at [1438, 277] on button "Next" at bounding box center [1433, 288] width 78 height 29
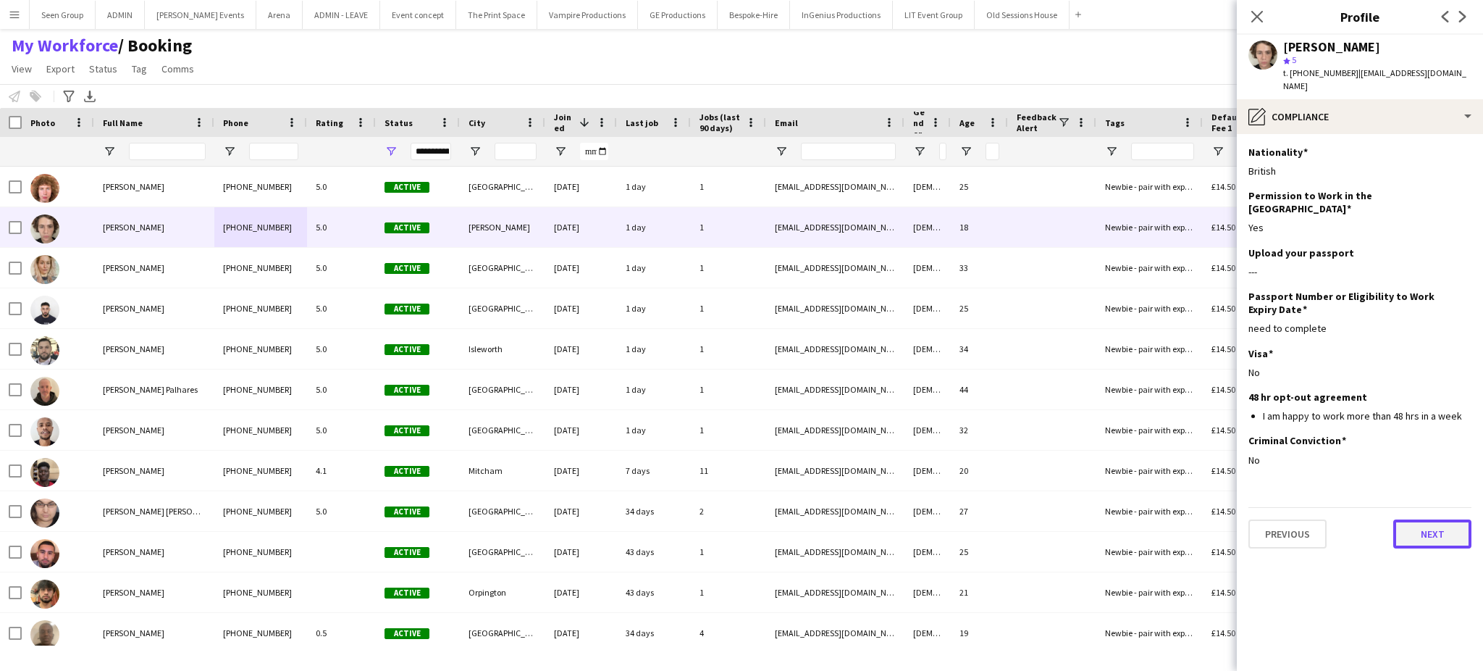
click at [1452, 519] on button "Next" at bounding box center [1433, 533] width 78 height 29
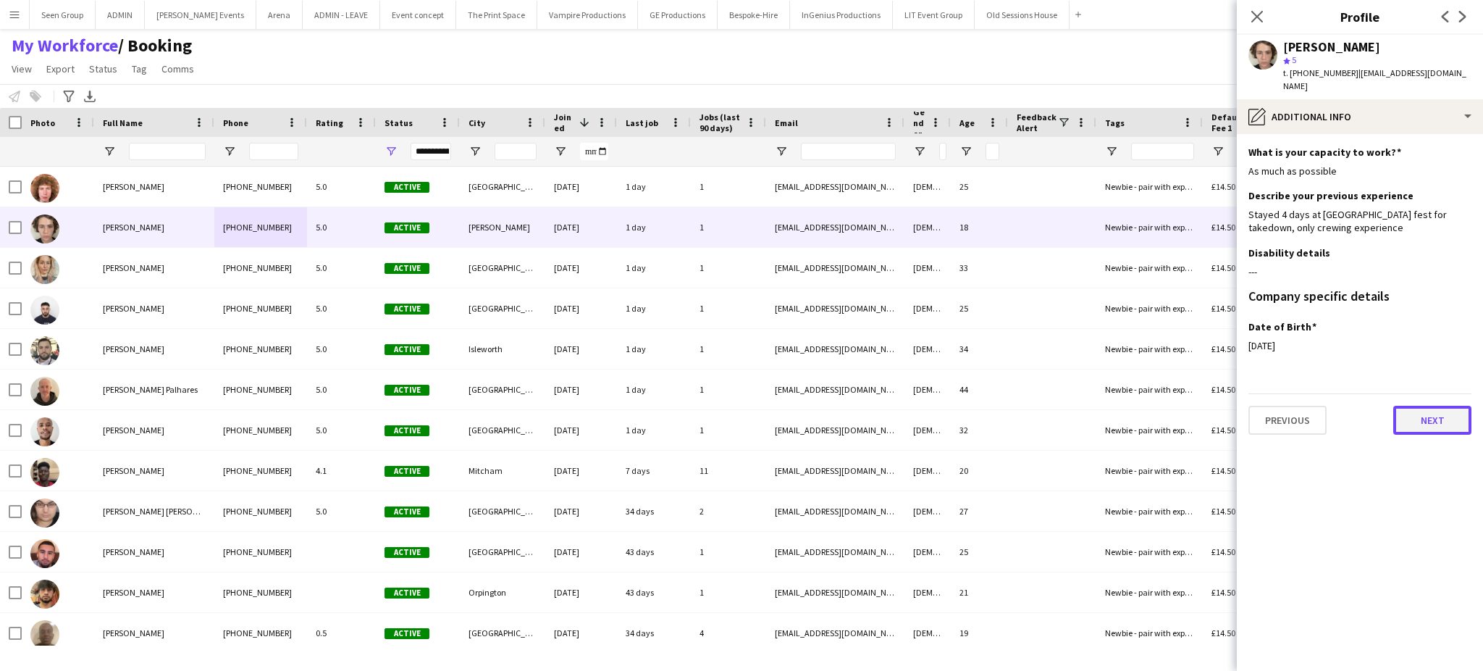
click at [1426, 406] on button "Next" at bounding box center [1433, 420] width 78 height 29
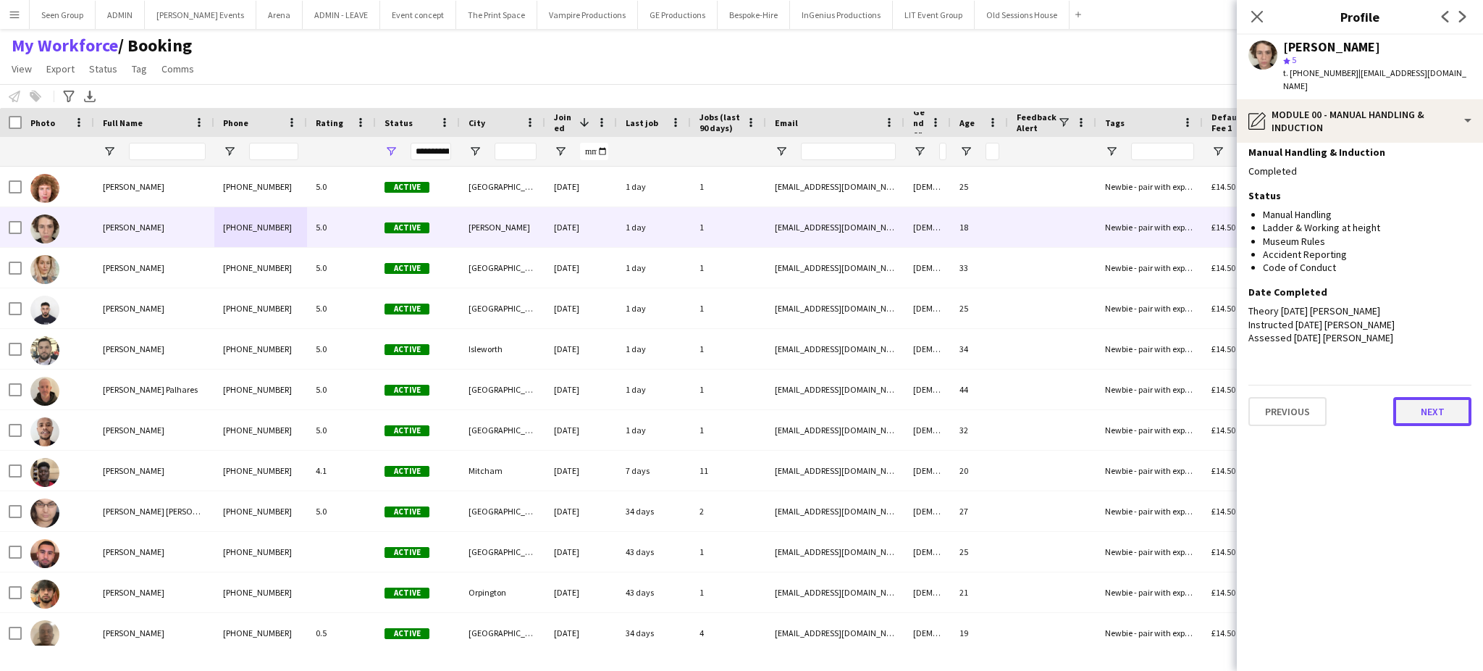
click at [1426, 397] on button "Next" at bounding box center [1433, 411] width 78 height 29
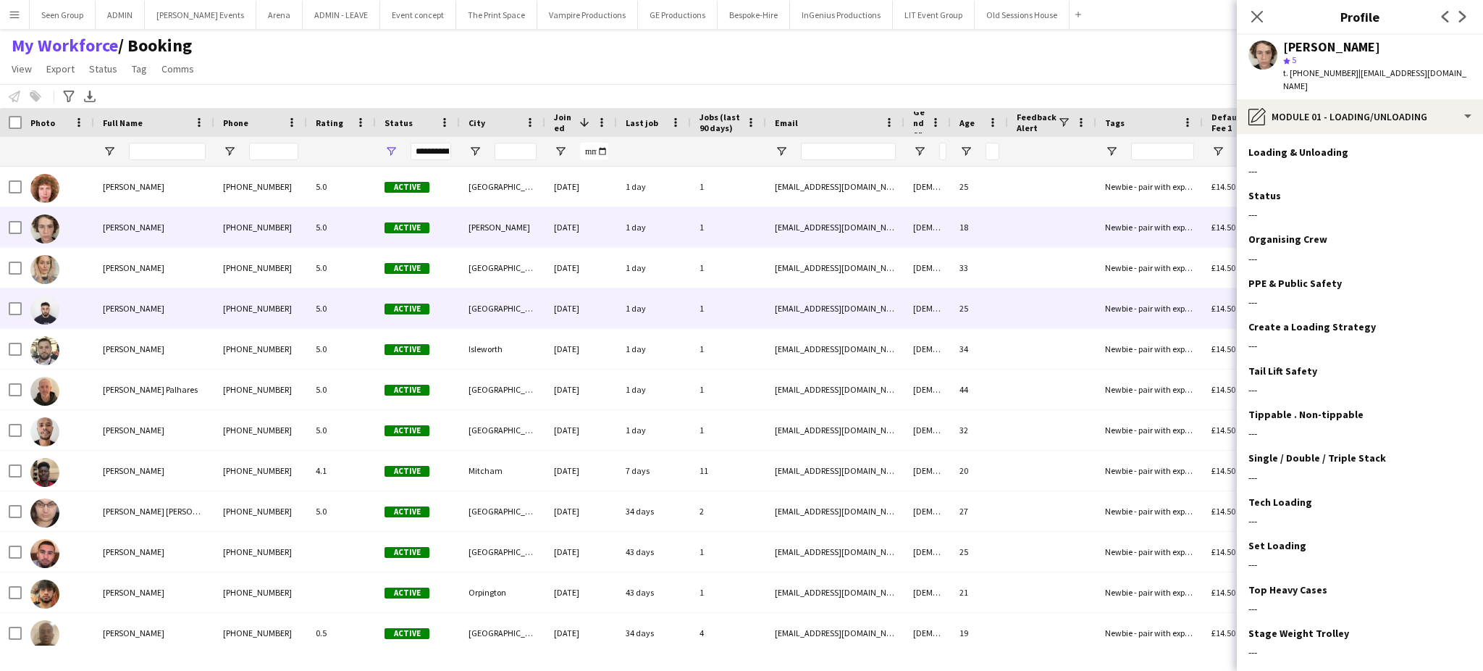
click at [550, 321] on div "[DATE]" at bounding box center [581, 308] width 72 height 40
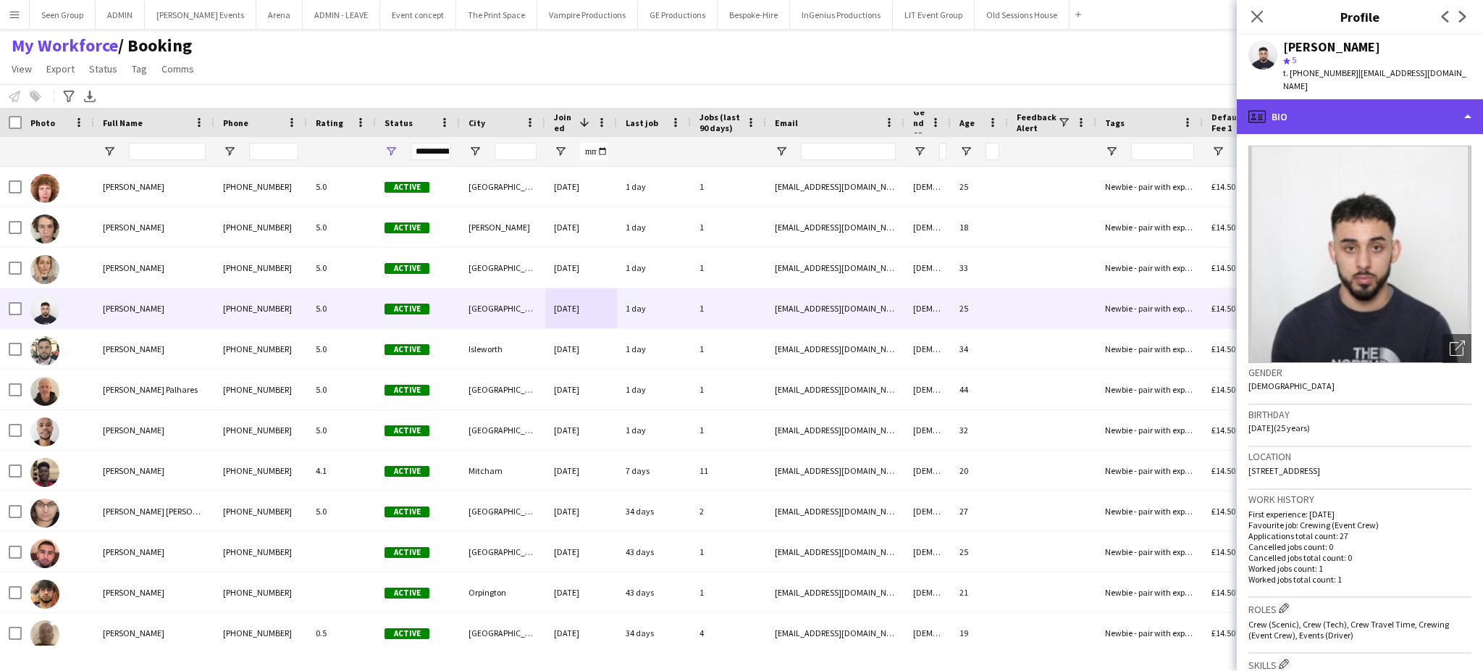
click at [1456, 99] on div "profile Bio" at bounding box center [1360, 116] width 246 height 35
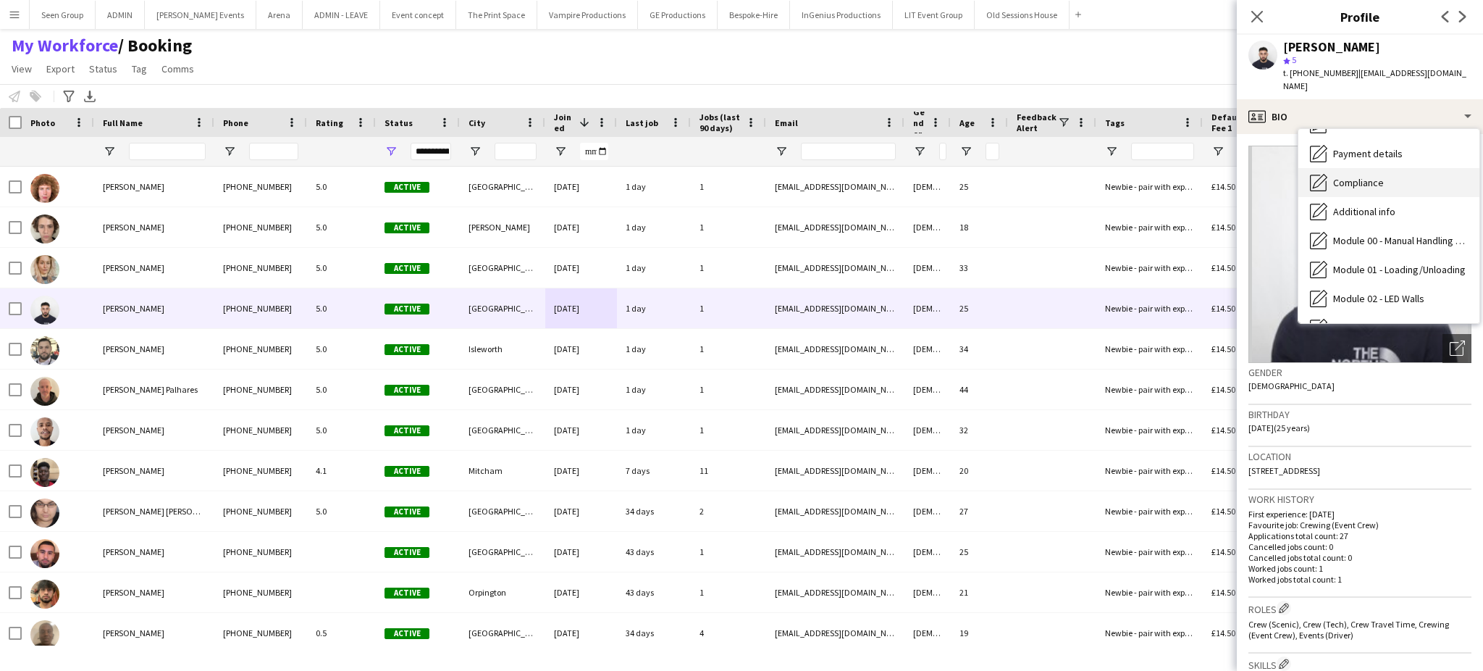
click at [1375, 168] on div "Compliance Compliance" at bounding box center [1389, 182] width 181 height 29
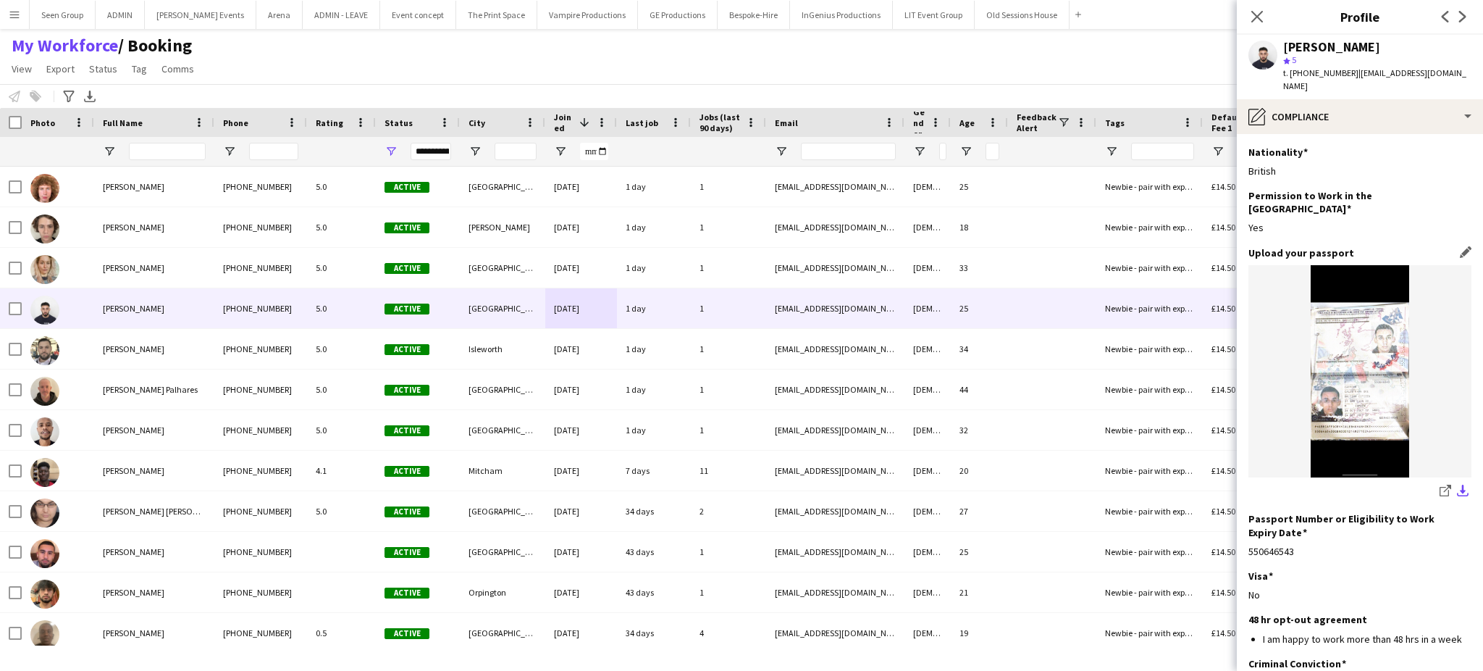
click at [1457, 485] on app-icon "download-bottom" at bounding box center [1463, 492] width 12 height 14
click at [1431, 43] on div "[PERSON_NAME]" at bounding box center [1377, 47] width 188 height 13
click at [1352, 47] on div "[PERSON_NAME]" at bounding box center [1331, 47] width 97 height 13
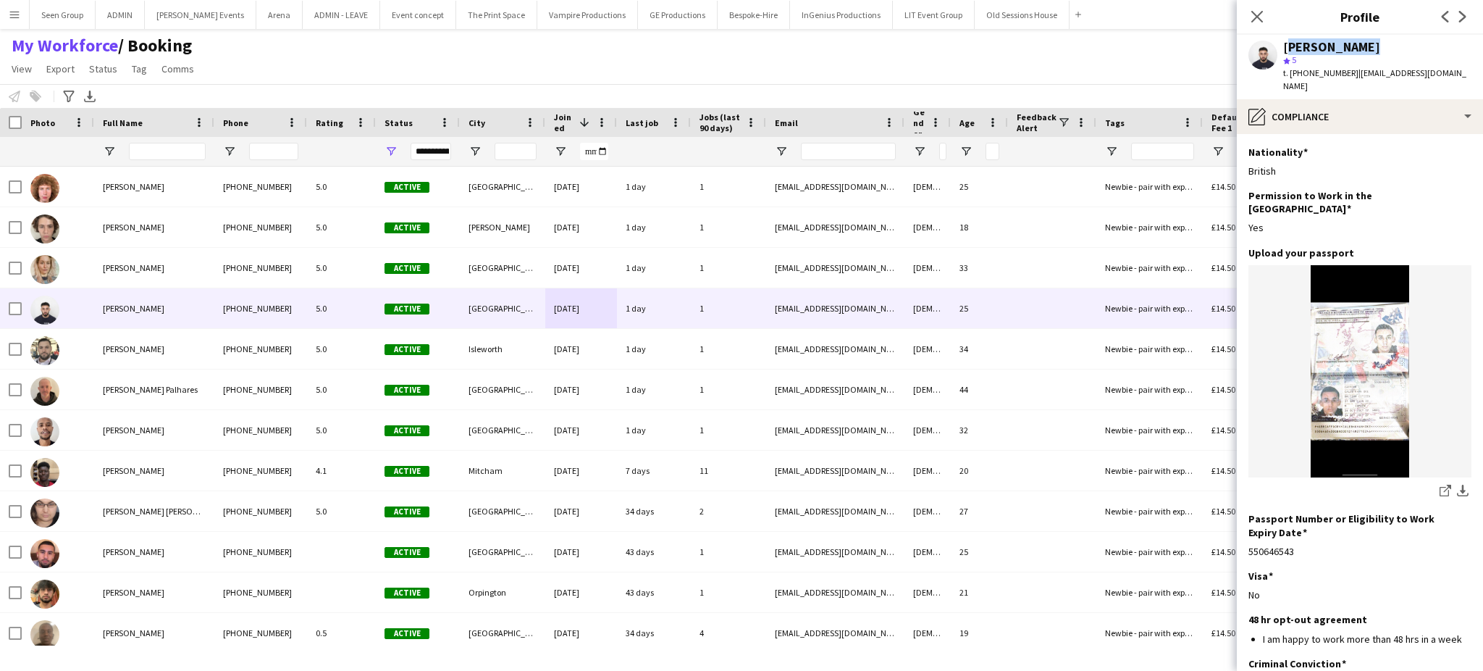
copy div "[PERSON_NAME]"
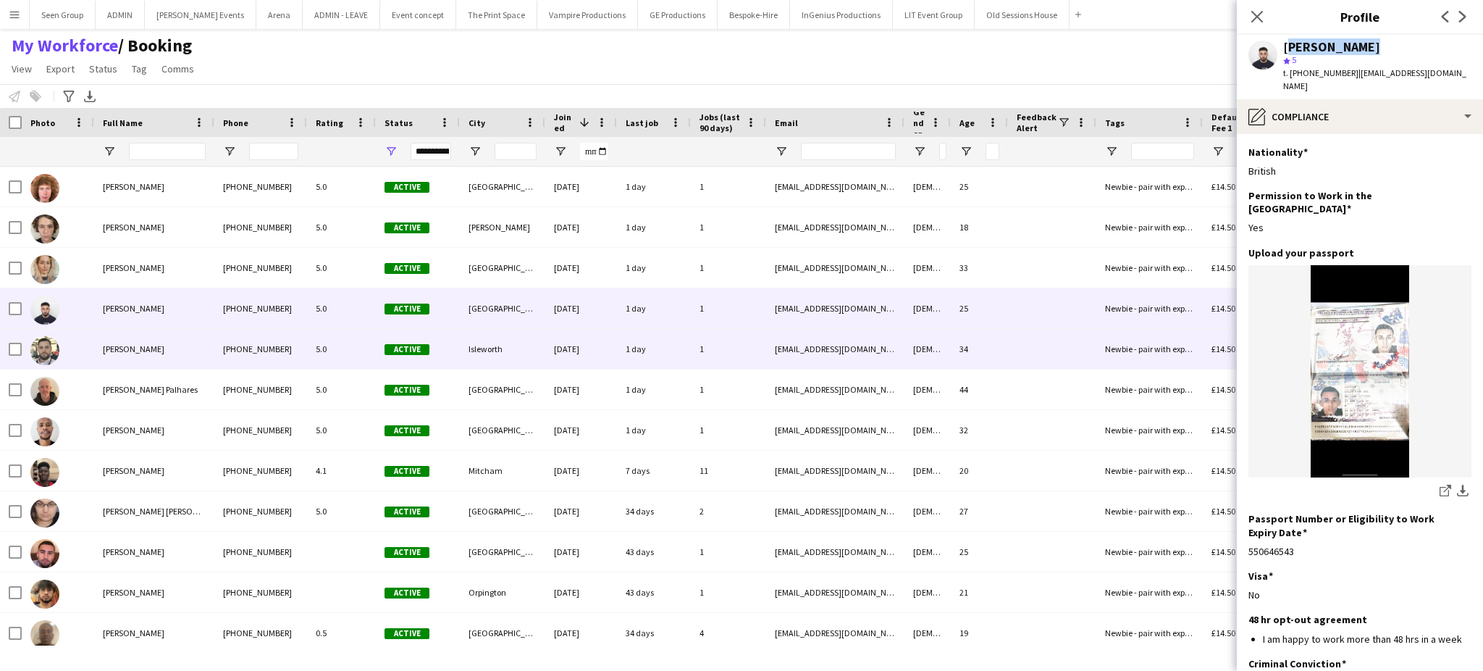
click at [380, 343] on div "Active" at bounding box center [418, 349] width 84 height 40
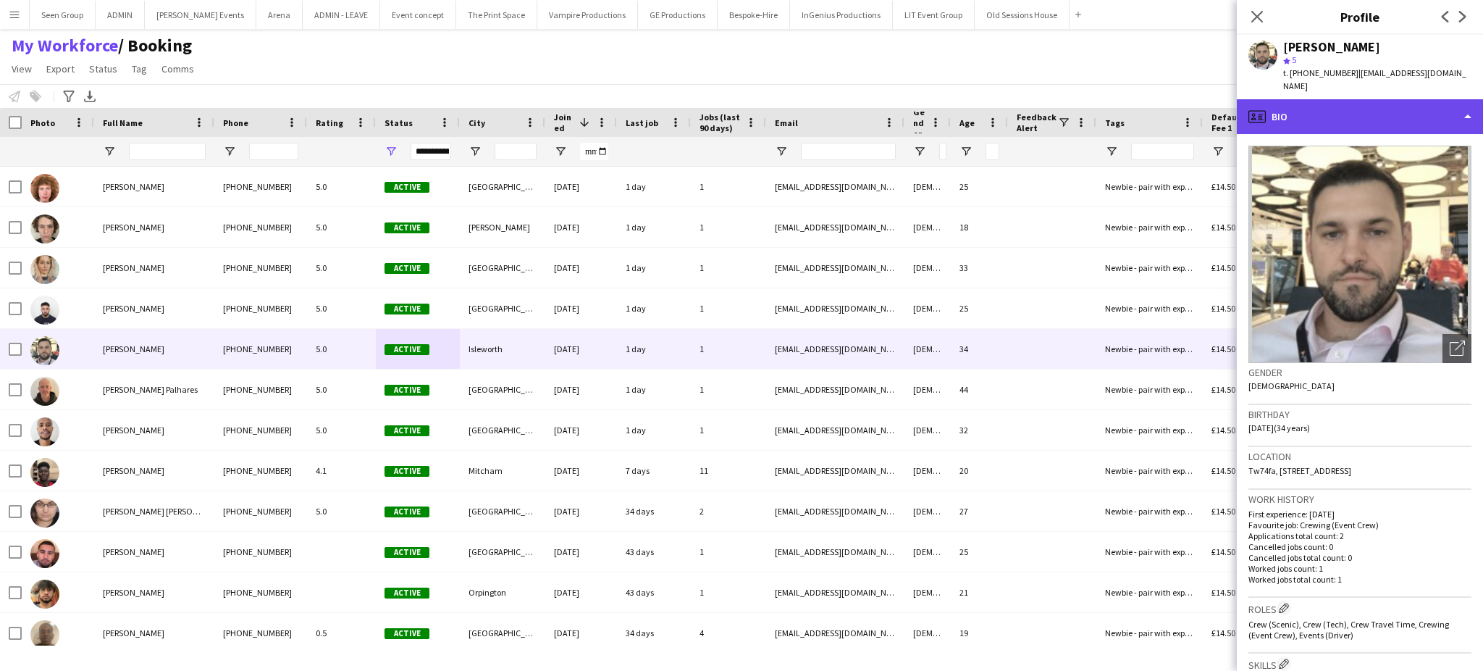
click at [1444, 99] on div "profile Bio" at bounding box center [1360, 116] width 246 height 35
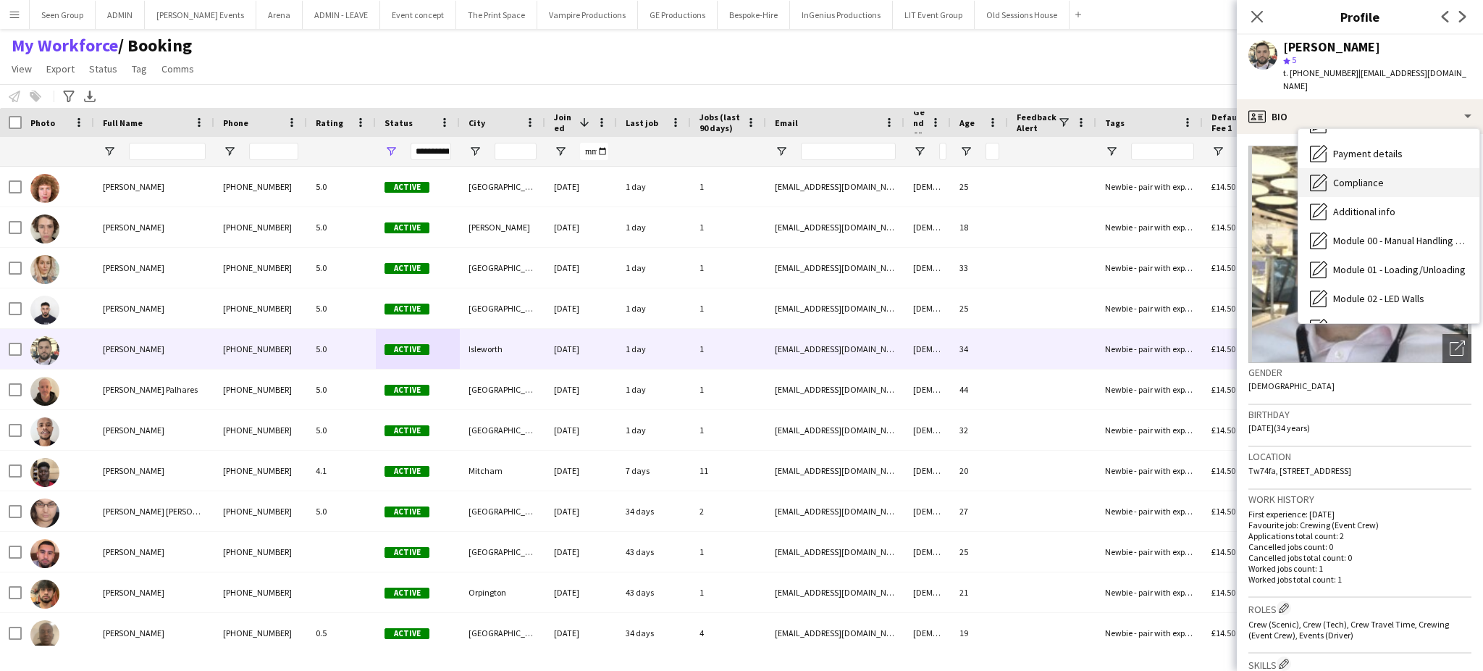
click at [1402, 168] on div "Compliance Compliance" at bounding box center [1389, 182] width 181 height 29
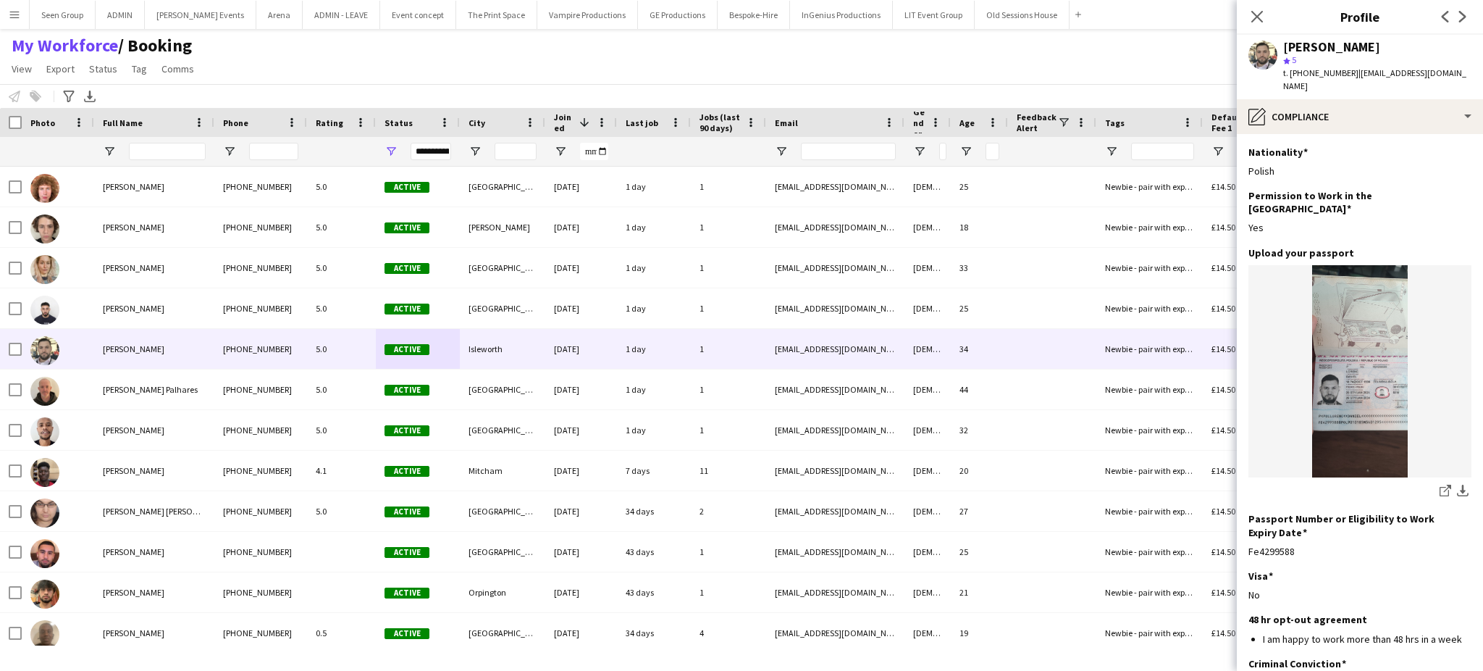
click at [1321, 42] on div "[PERSON_NAME]" at bounding box center [1331, 47] width 97 height 13
copy div "[PERSON_NAME]"
click at [1457, 485] on app-icon "download-bottom" at bounding box center [1463, 492] width 12 height 14
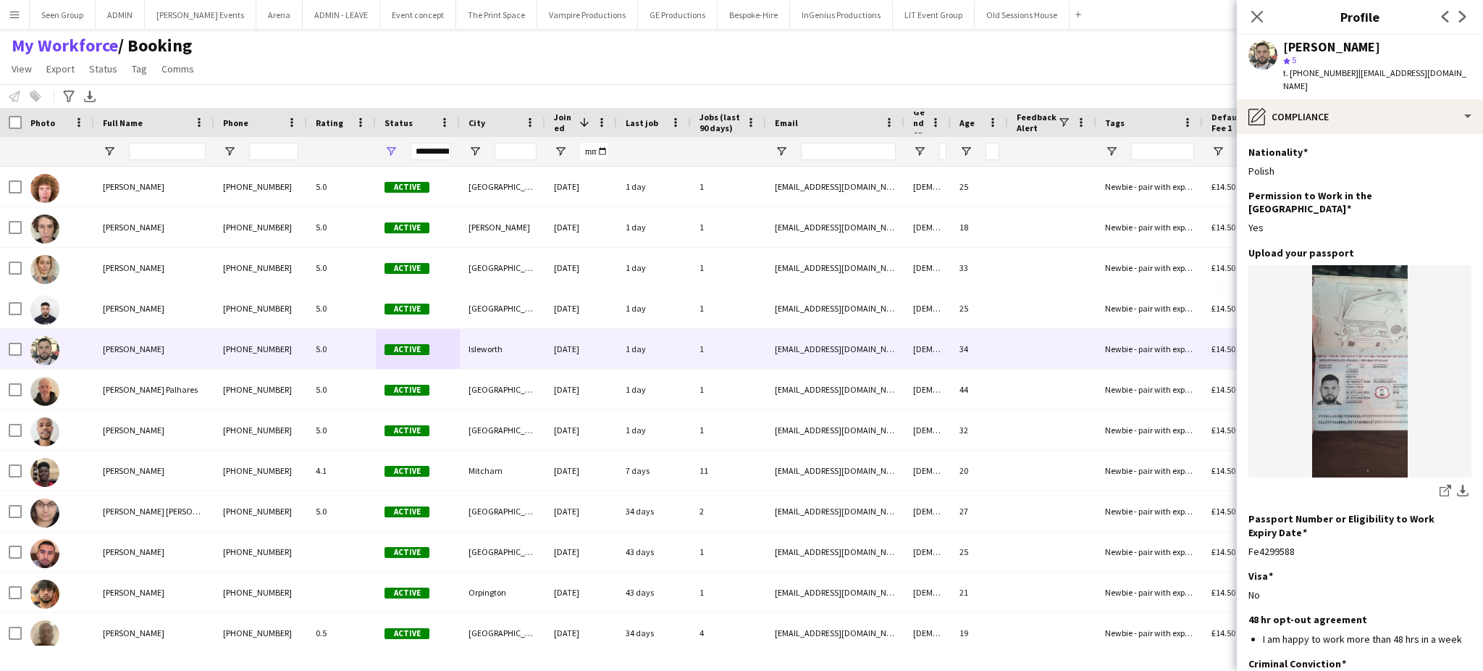
click at [1464, 527] on app-section-data-types "Nationality Edit this field Polish Permission to Work in the [GEOGRAPHIC_DATA] …" at bounding box center [1360, 402] width 246 height 537
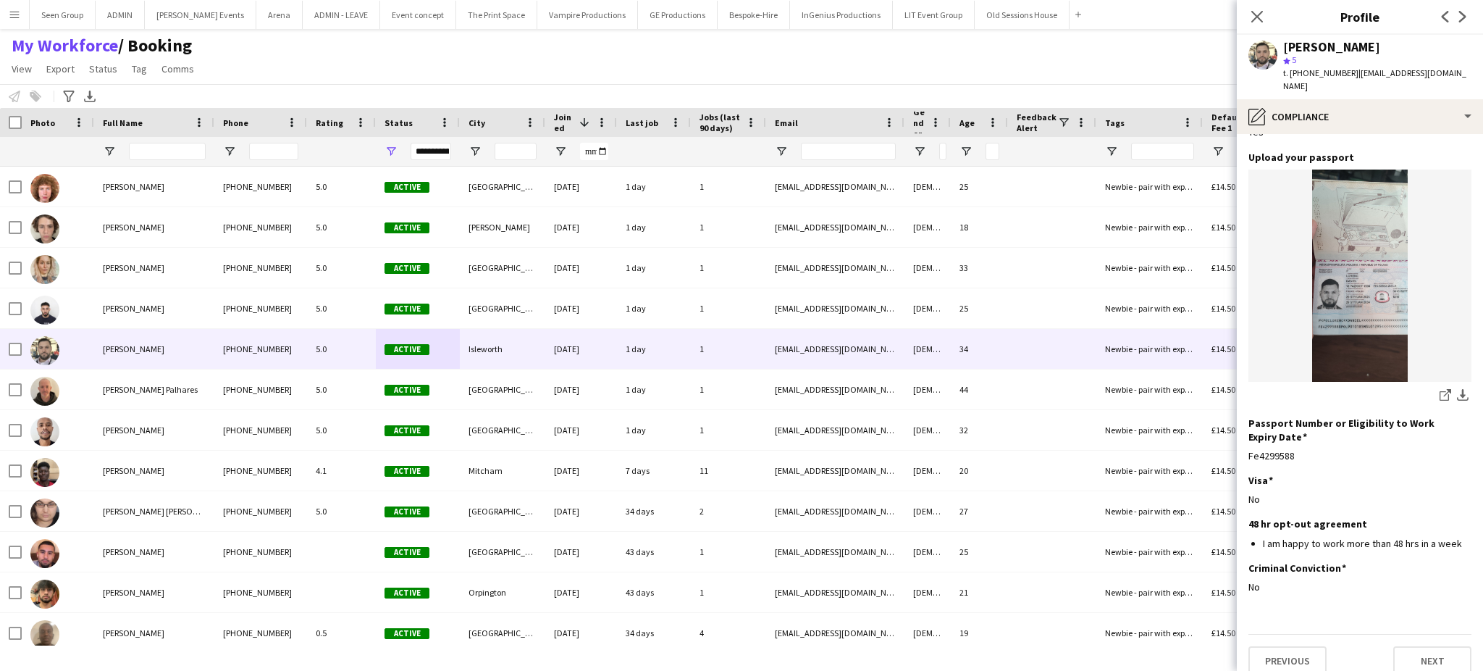
scroll to position [96, 0]
click at [1425, 648] on button "Next" at bounding box center [1433, 659] width 78 height 29
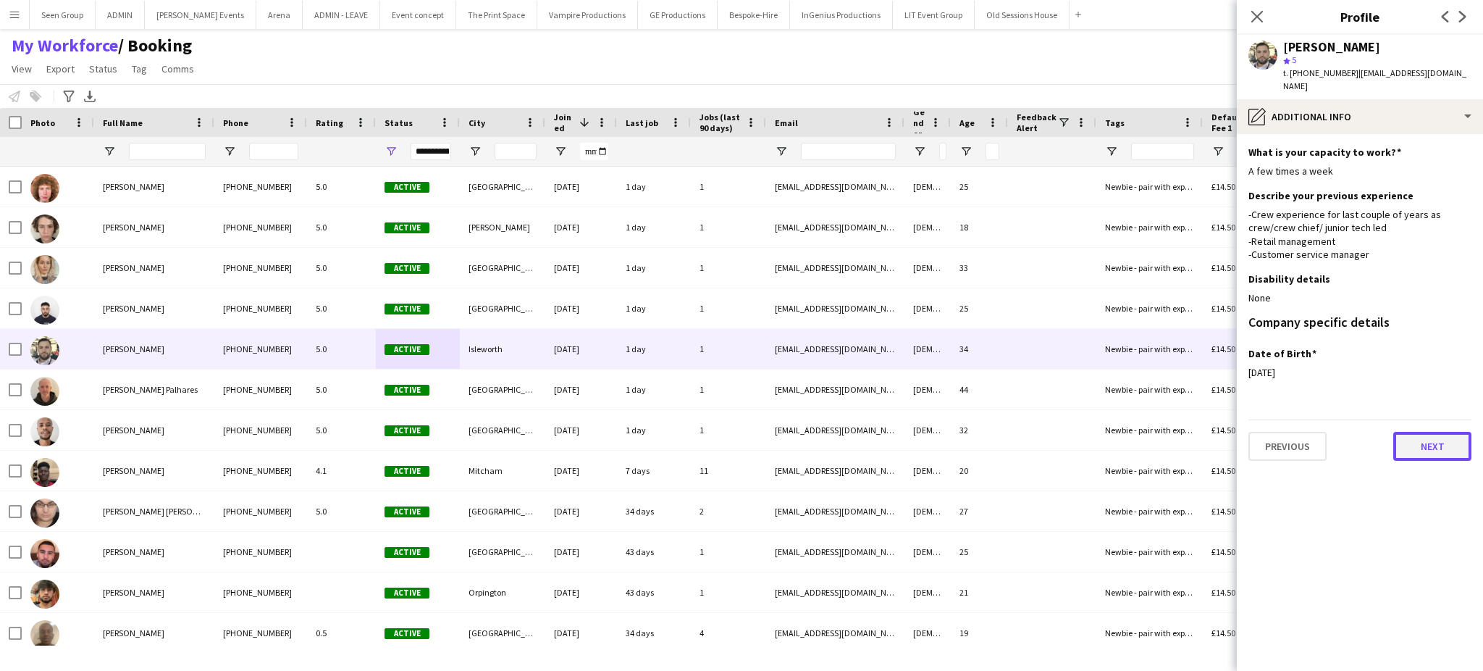
click at [1444, 432] on button "Next" at bounding box center [1433, 446] width 78 height 29
